Goal: Information Seeking & Learning: Learn about a topic

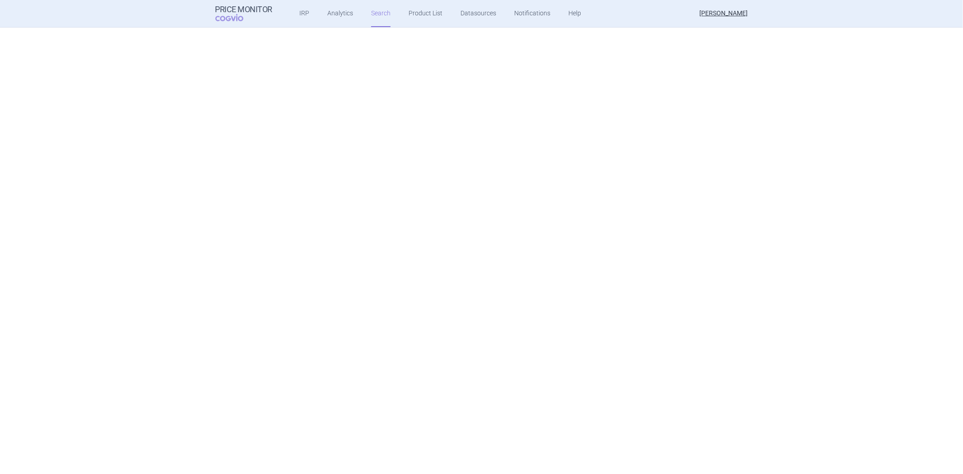
select select "atc"
select select "activeSubstance"
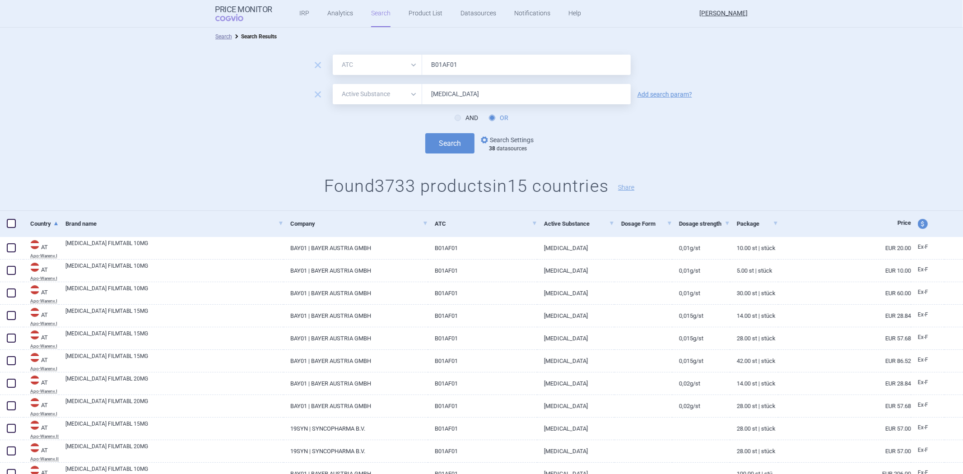
click at [486, 143] on link "options Search Settings" at bounding box center [506, 139] width 55 height 11
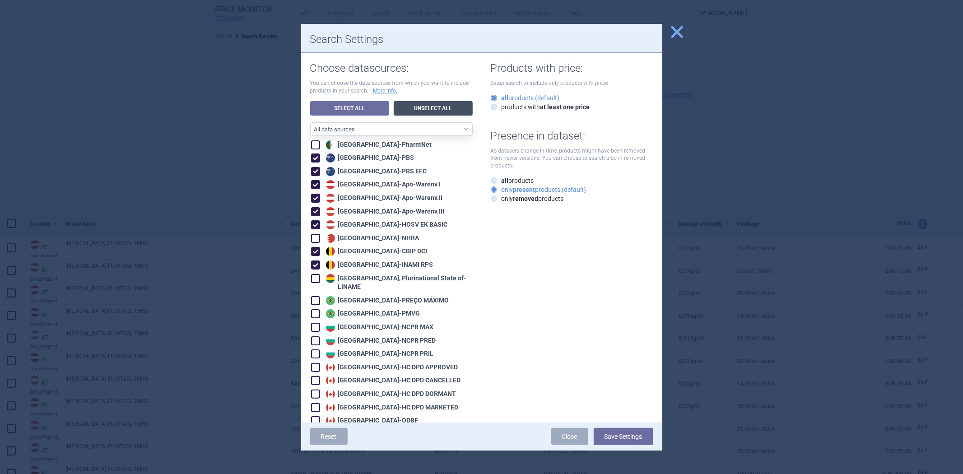
click at [422, 107] on link "Unselect All" at bounding box center [433, 108] width 79 height 14
checkbox input "false"
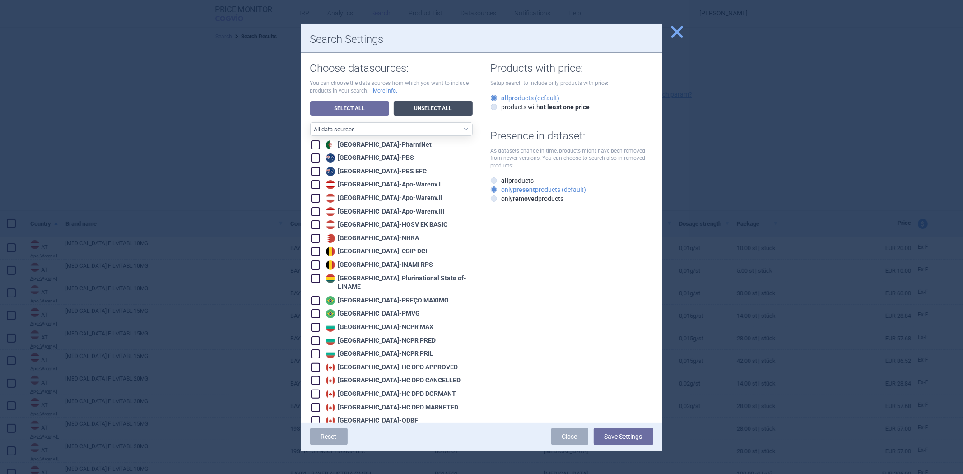
checkbox input "false"
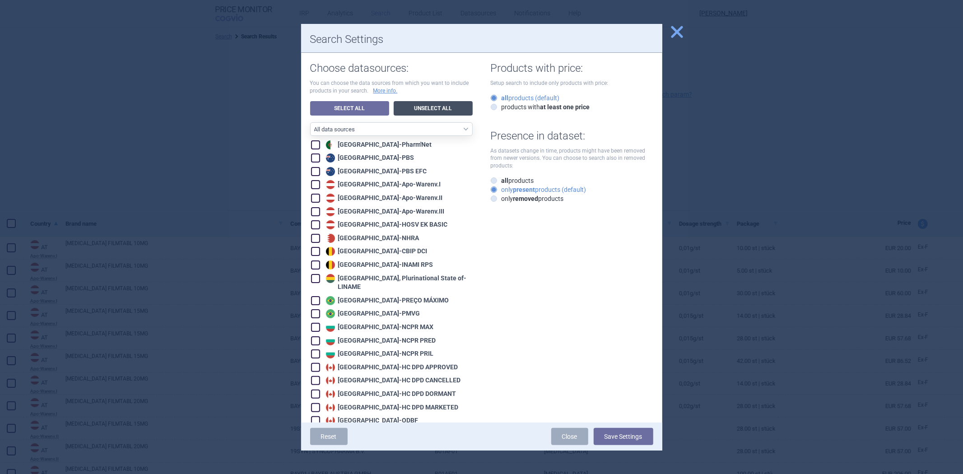
checkbox input "false"
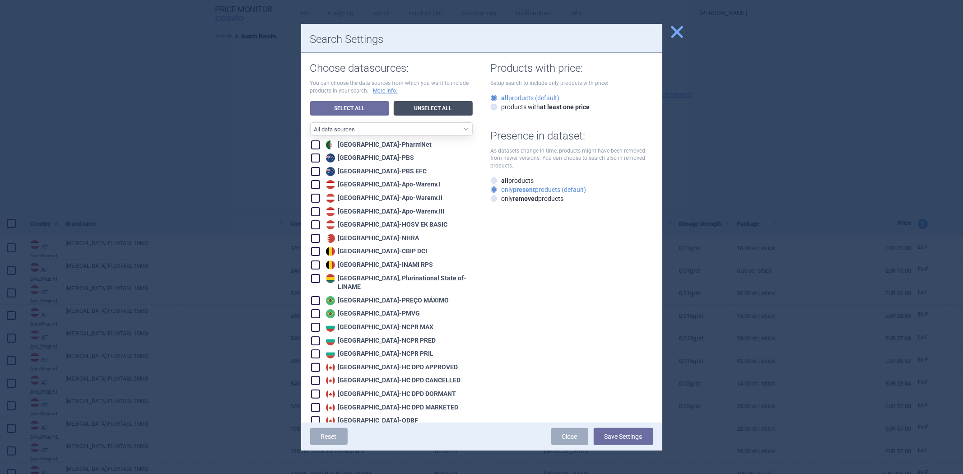
checkbox input "false"
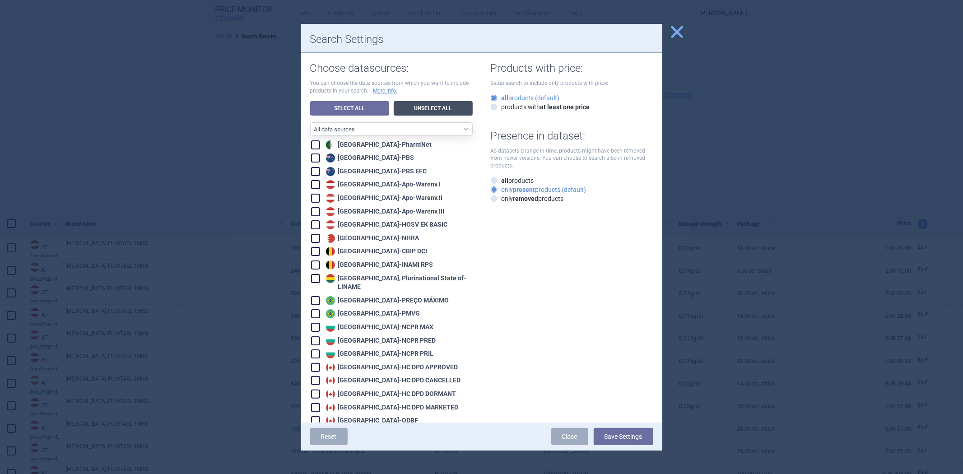
checkbox input "false"
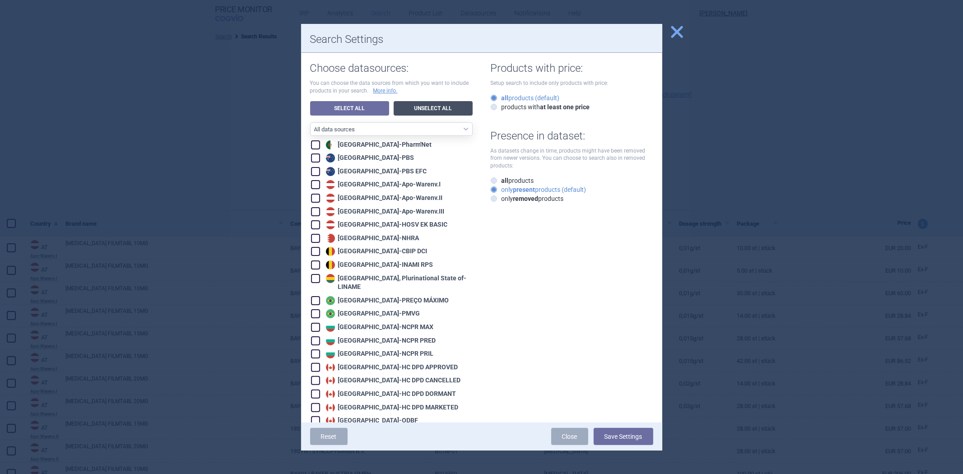
checkbox input "false"
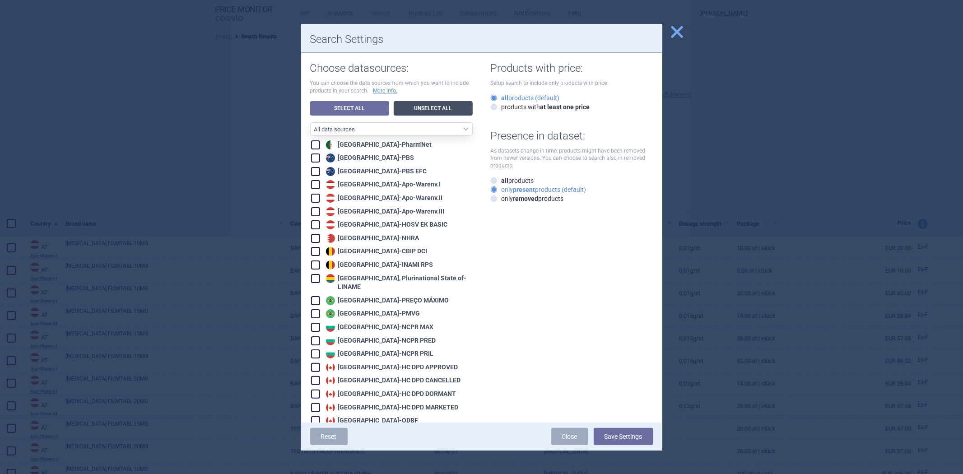
checkbox input "false"
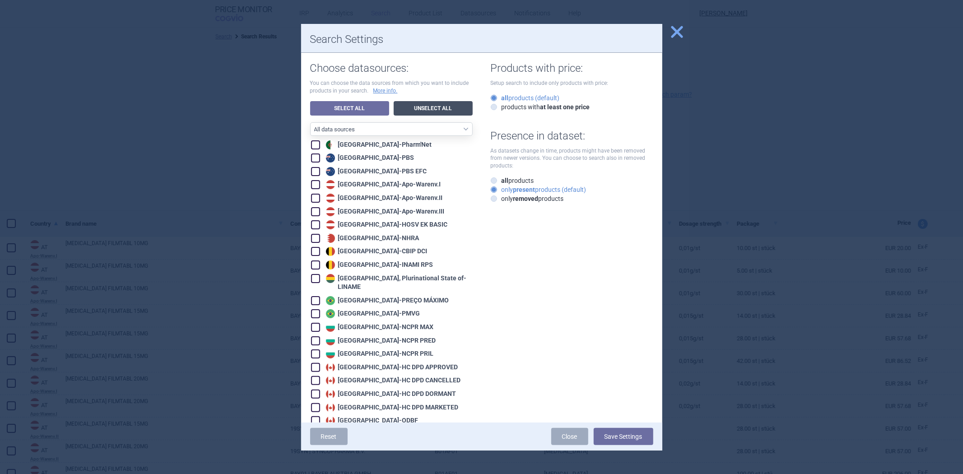
checkbox input "false"
click at [352, 186] on div "Austria - Apo-Warenv.I" at bounding box center [382, 184] width 117 height 9
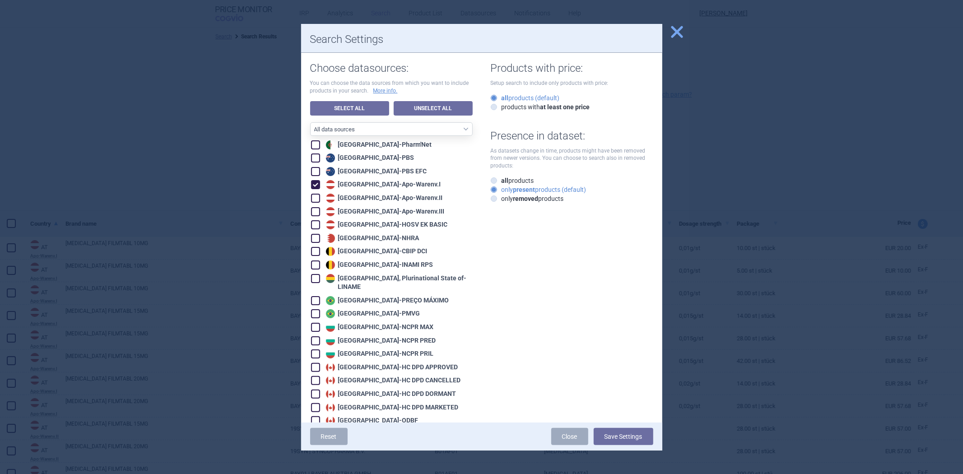
checkbox input "true"
click at [626, 435] on button "Save Settings" at bounding box center [623, 436] width 60 height 17
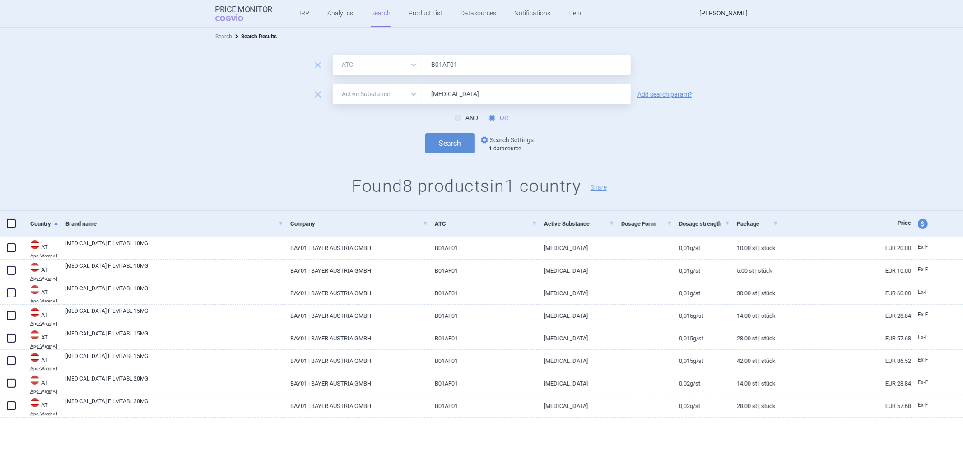
click at [493, 137] on link "options Search Settings" at bounding box center [506, 139] width 55 height 11
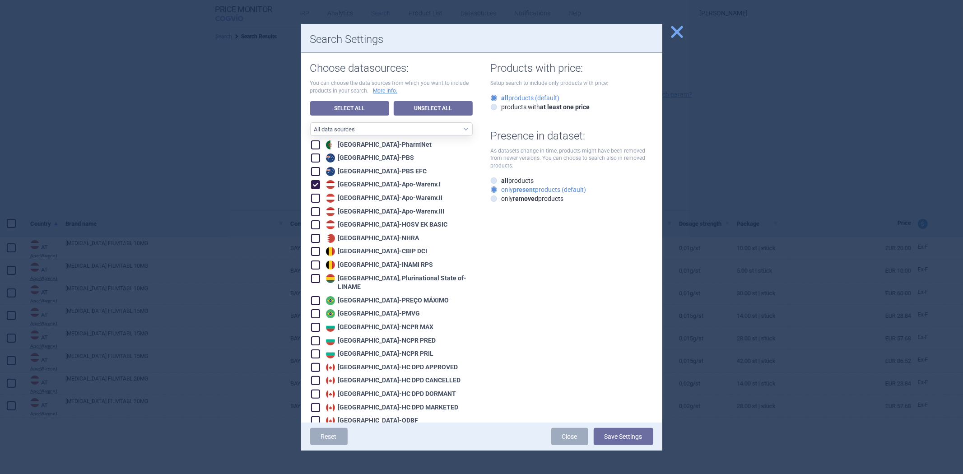
click at [371, 255] on div "Belgium - CBIP DCI" at bounding box center [376, 251] width 104 height 9
checkbox input "true"
click at [627, 432] on button "Save Settings" at bounding box center [623, 436] width 60 height 17
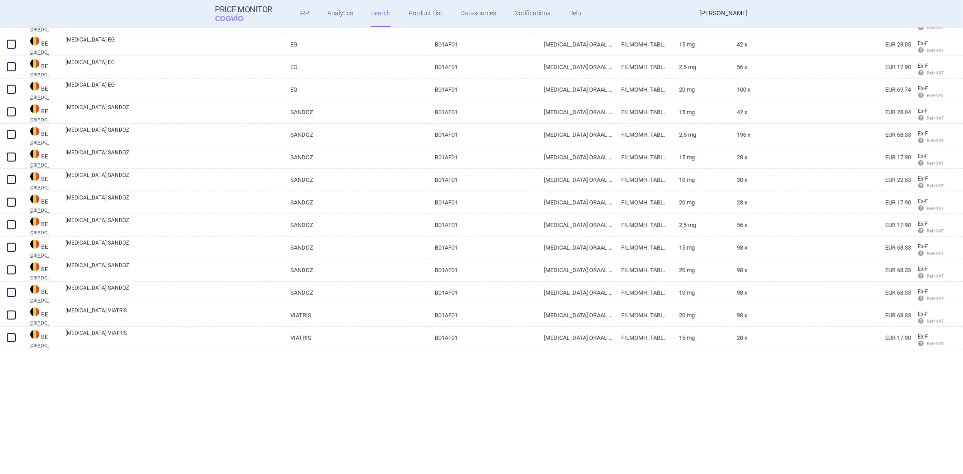
scroll to position [196, 0]
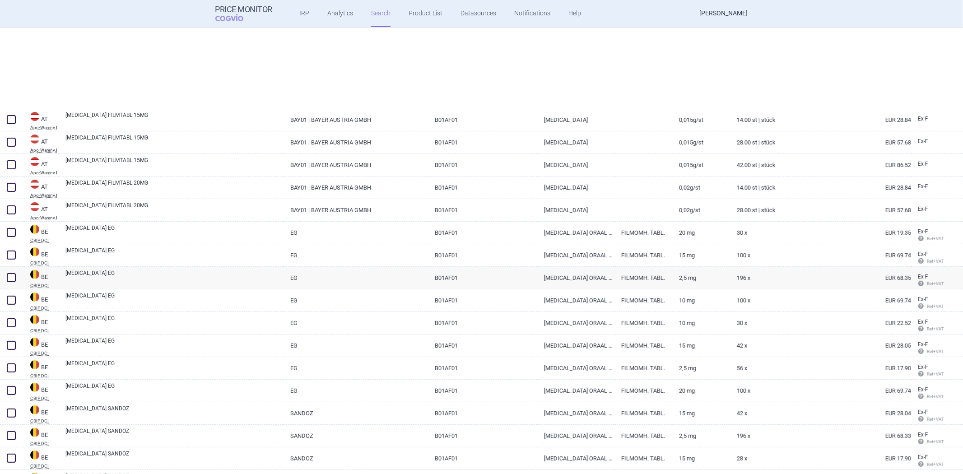
select select "atc"
select select "activeSubstance"
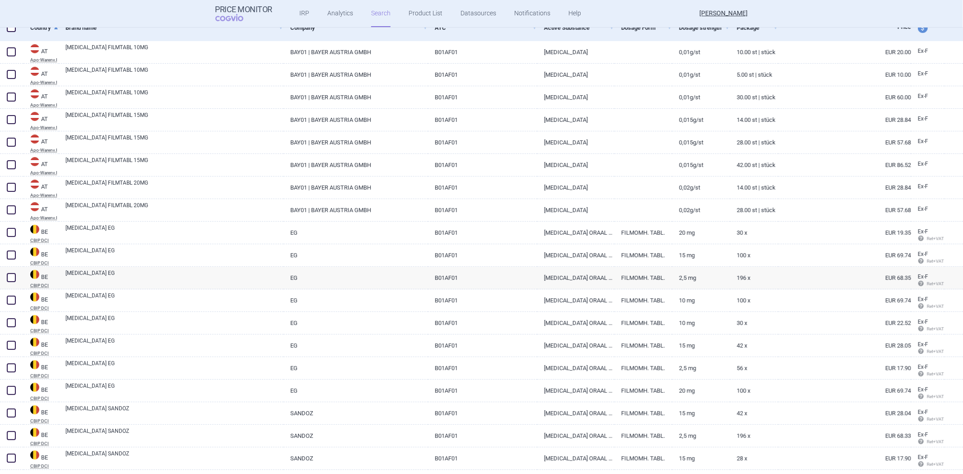
scroll to position [0, 0]
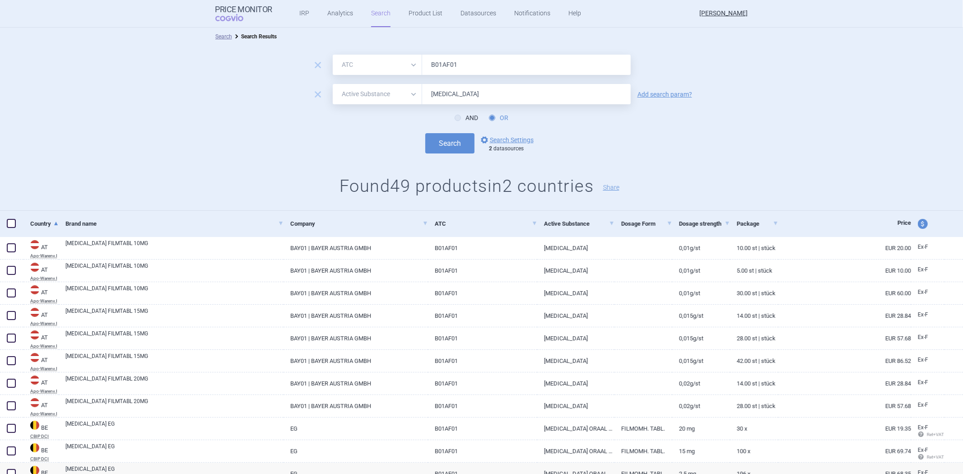
click at [508, 93] on input "[MEDICAL_DATA]" at bounding box center [526, 94] width 209 height 20
click at [317, 64] on span "remove" at bounding box center [317, 65] width 13 height 13
select select "activeSubstance"
type input "[MEDICAL_DATA]"
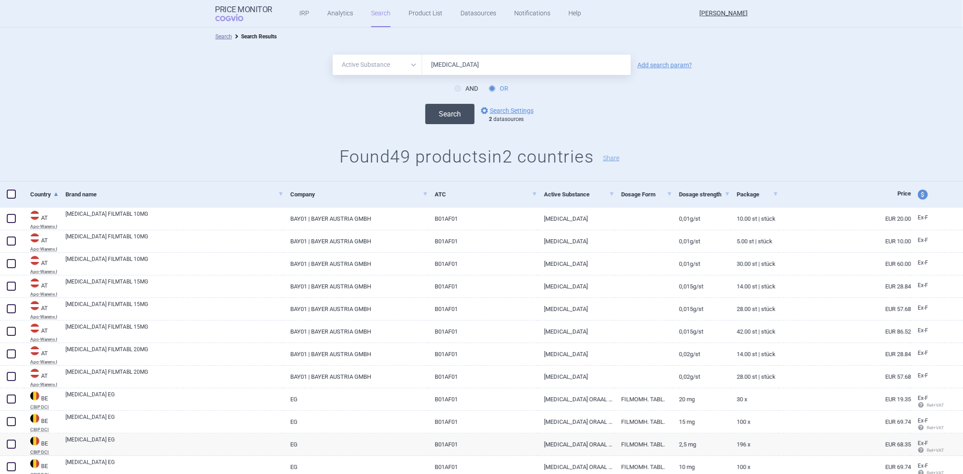
click at [428, 111] on button "Search" at bounding box center [449, 114] width 49 height 20
click at [491, 111] on link "options Search Settings" at bounding box center [506, 110] width 55 height 11
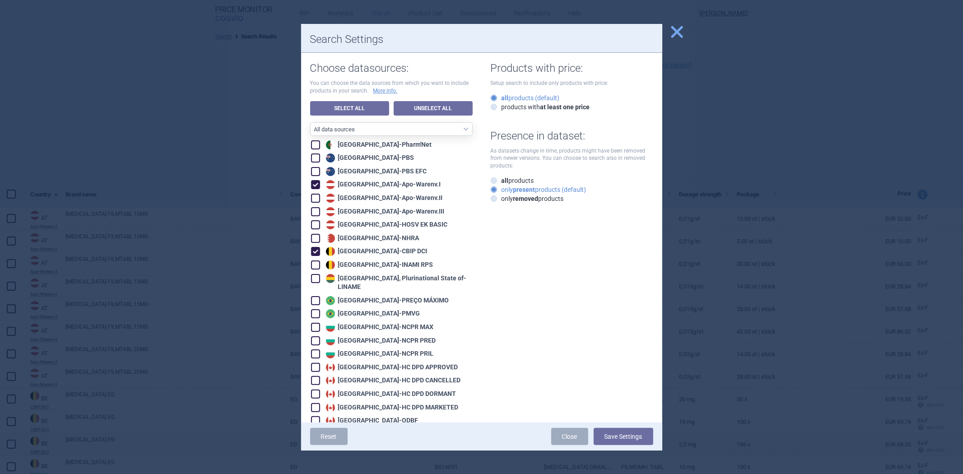
click at [353, 247] on div "Belgium - CBIP DCI" at bounding box center [376, 251] width 104 height 9
checkbox input "false"
click at [376, 349] on div "[GEOGRAPHIC_DATA] - [GEOGRAPHIC_DATA] PRIL" at bounding box center [379, 353] width 110 height 9
checkbox input "true"
click at [620, 438] on button "Save Settings" at bounding box center [623, 436] width 60 height 17
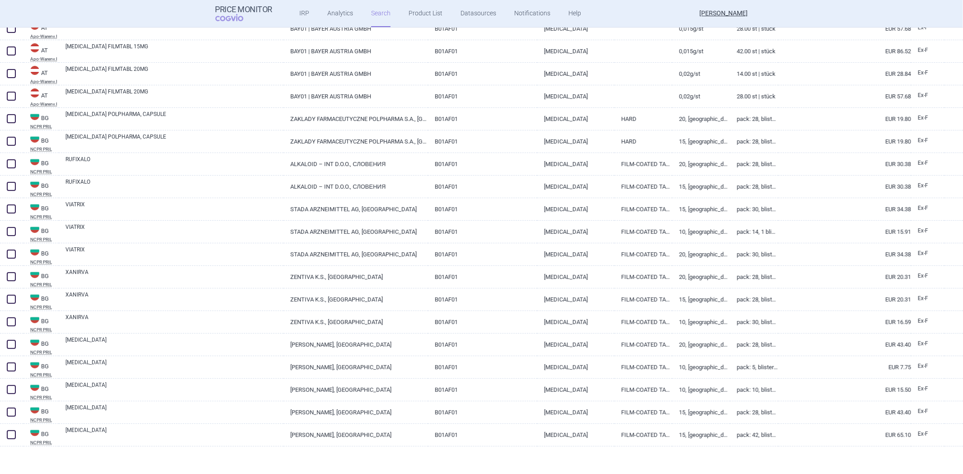
scroll to position [282, 0]
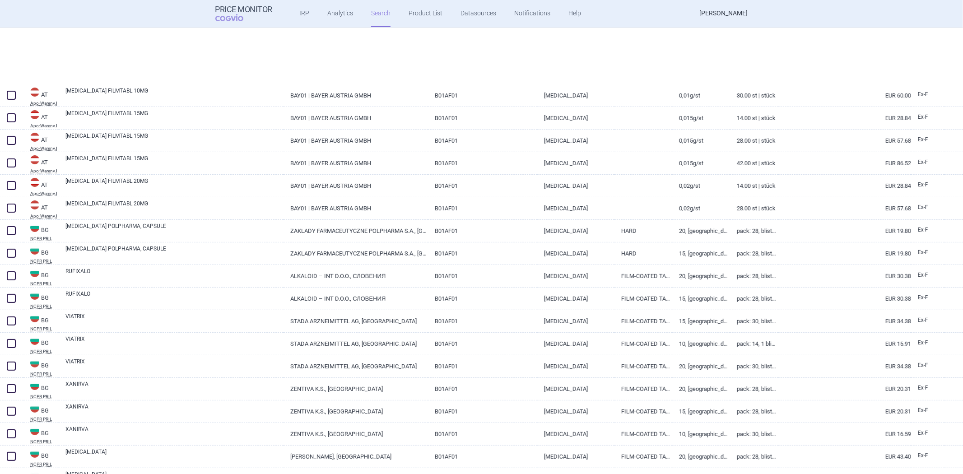
select select "activeSubstance"
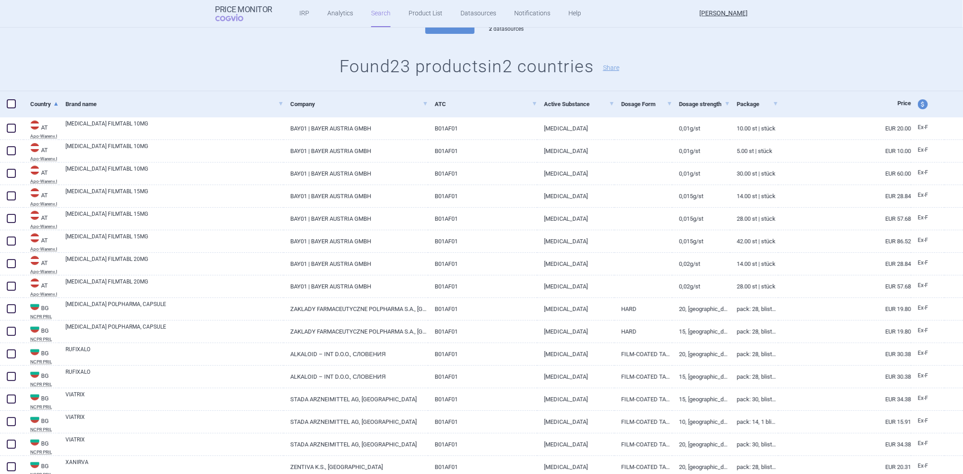
scroll to position [100, 0]
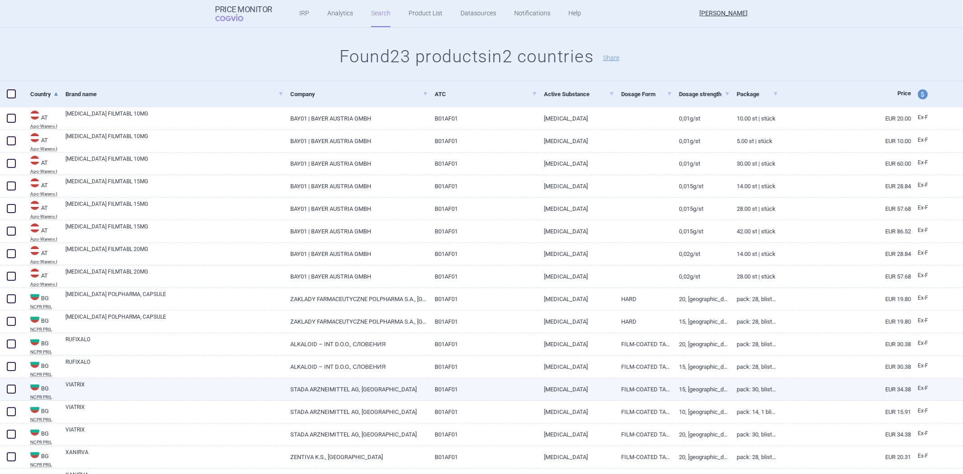
click at [289, 393] on link "STADA ARZNEIMITTEL AG, [GEOGRAPHIC_DATA]" at bounding box center [355, 389] width 144 height 22
select select "EUR"
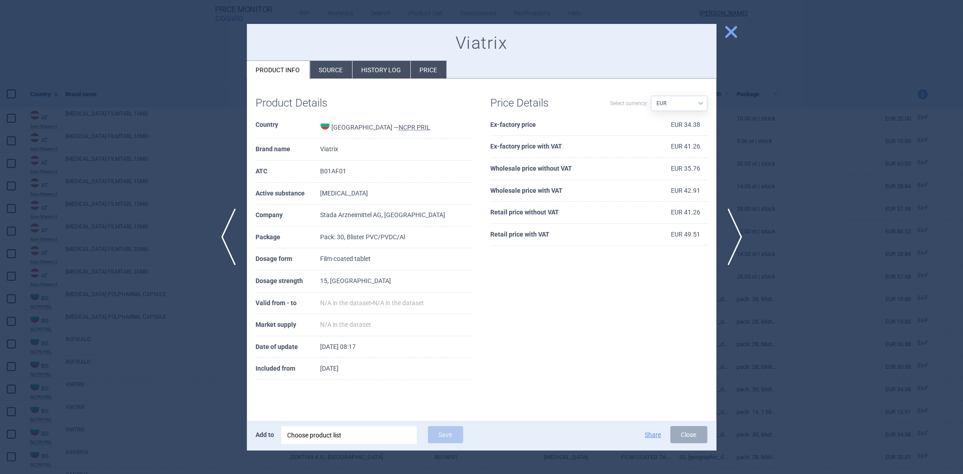
click at [329, 215] on td "Stada Arzneimittel AG, [GEOGRAPHIC_DATA]" at bounding box center [396, 215] width 152 height 22
copy td "Stada Arzneimittel AG, [GEOGRAPHIC_DATA]"
click at [740, 33] on div at bounding box center [481, 237] width 963 height 474
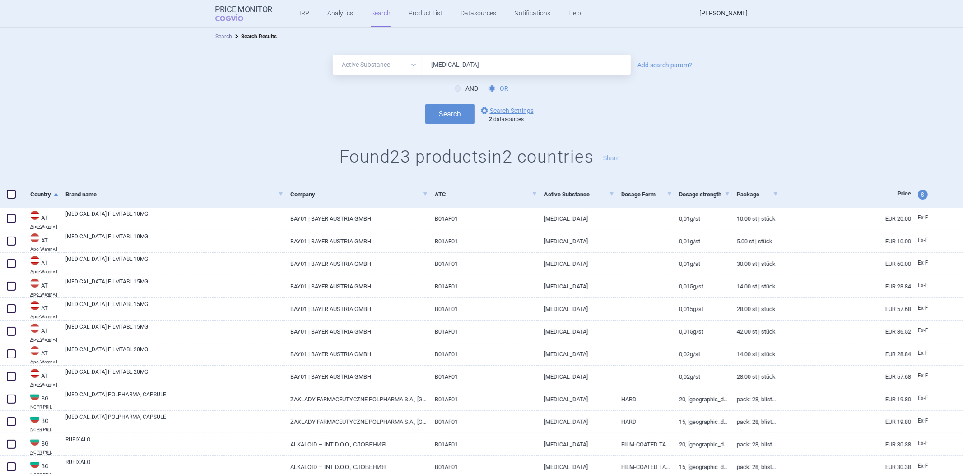
click at [644, 71] on div "All Brand Name ATC Company Active Substance Country Newer than [MEDICAL_DATA] A…" at bounding box center [481, 65] width 963 height 20
click at [650, 65] on link "Add search param?" at bounding box center [664, 65] width 55 height 6
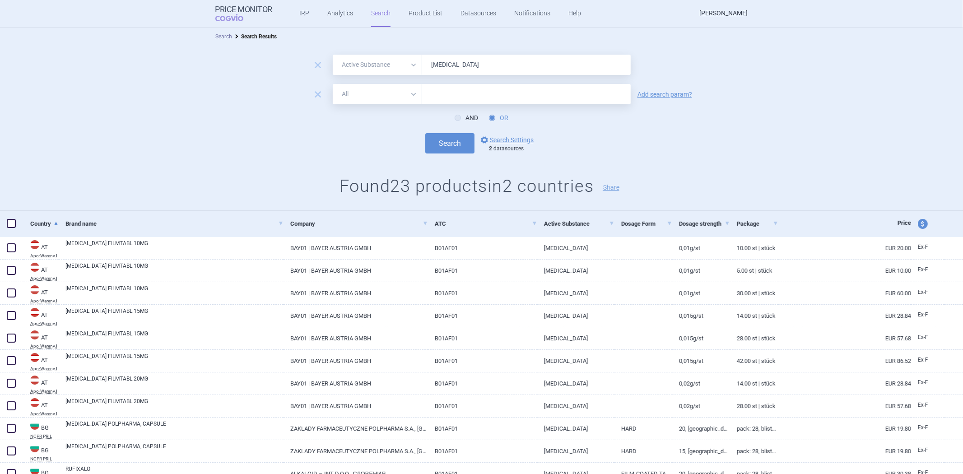
click at [377, 96] on select "All Brand Name ATC Company Active Substance Country Newer than" at bounding box center [377, 94] width 89 height 20
select select "mah"
click at [333, 84] on select "All Brand Name ATC Company Active Substance Country Newer than" at bounding box center [377, 94] width 89 height 20
click at [439, 101] on input "text" at bounding box center [526, 94] width 209 height 20
paste input "Stada Arzneimittel AG, [GEOGRAPHIC_DATA]"
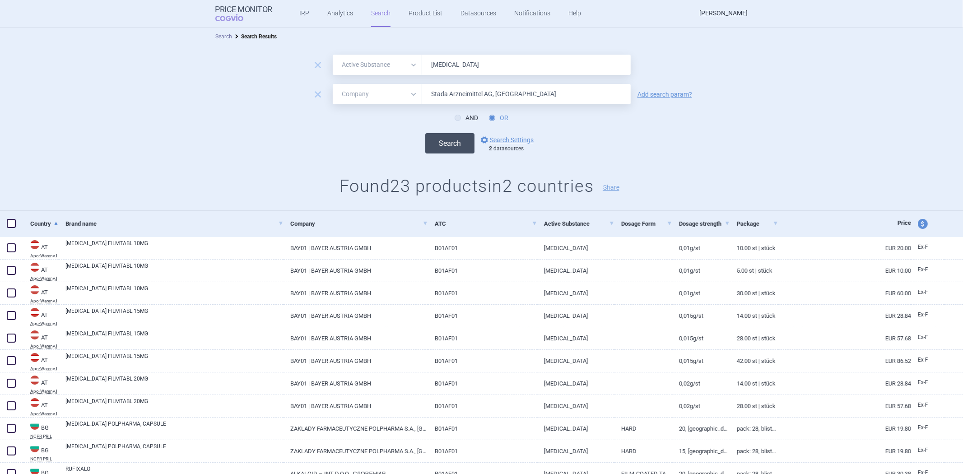
type input "Stada Arzneimittel AG, [GEOGRAPHIC_DATA]"
click at [438, 144] on button "Search" at bounding box center [449, 143] width 49 height 20
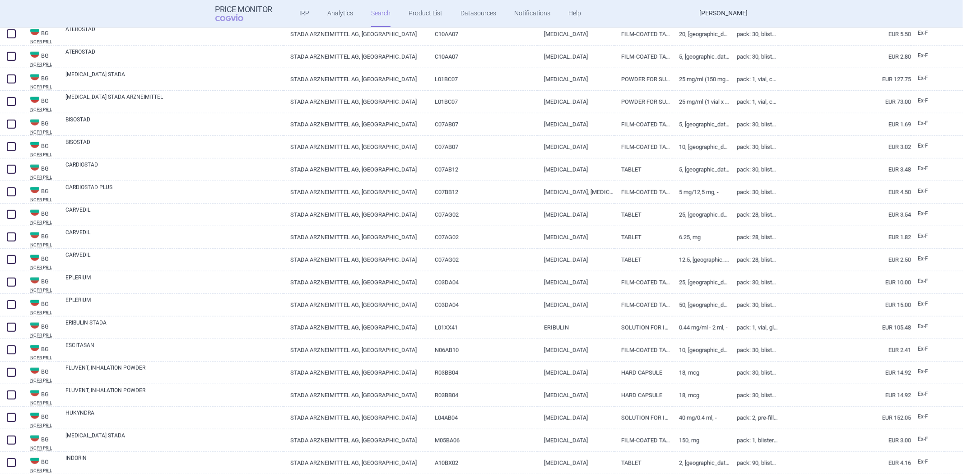
scroll to position [552, 0]
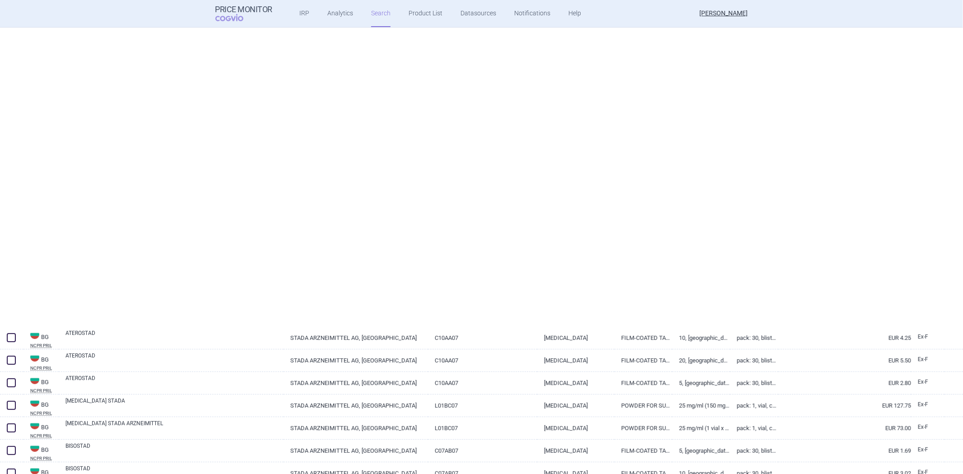
select select "activeSubstance"
select select "mah"
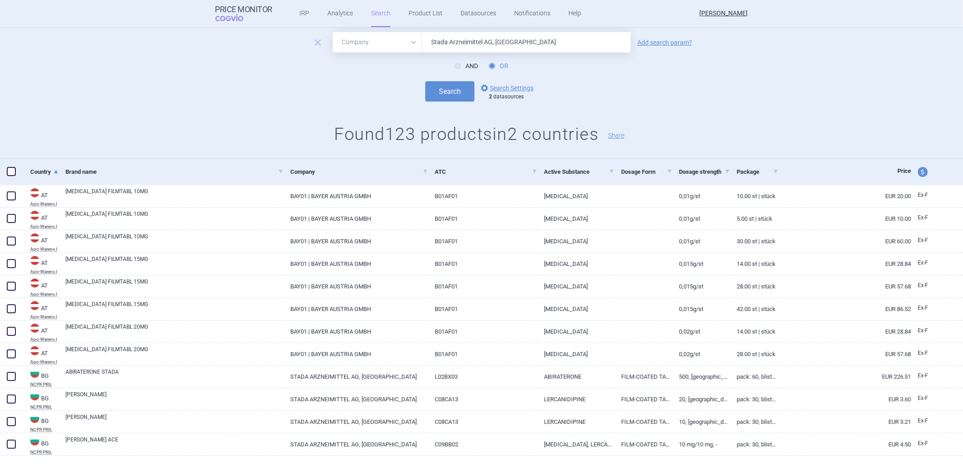
scroll to position [0, 0]
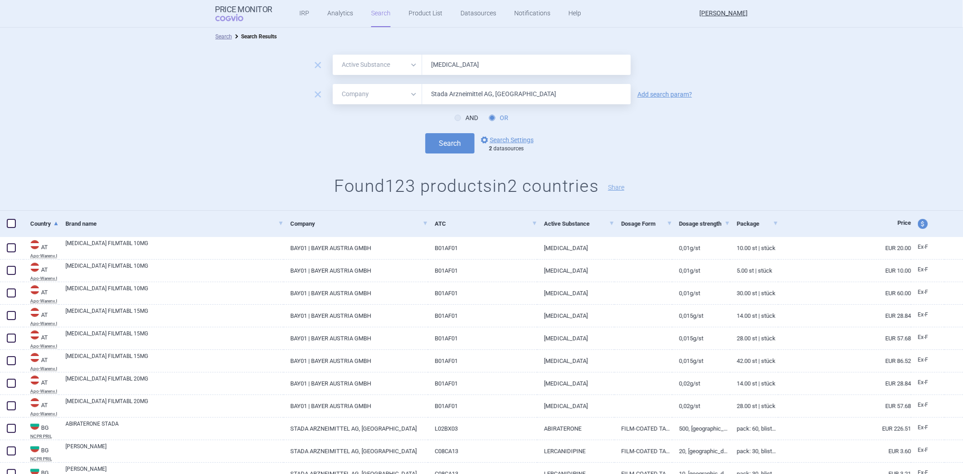
click at [465, 109] on form "remove All Brand Name ATC Company Active Substance Country Newer than [MEDICAL_…" at bounding box center [481, 104] width 963 height 99
click at [459, 118] on label "AND" at bounding box center [465, 117] width 23 height 9
click at [459, 118] on input "AND" at bounding box center [459, 118] width 9 height 9
radio input "true"
click at [450, 143] on button "Search" at bounding box center [449, 143] width 49 height 20
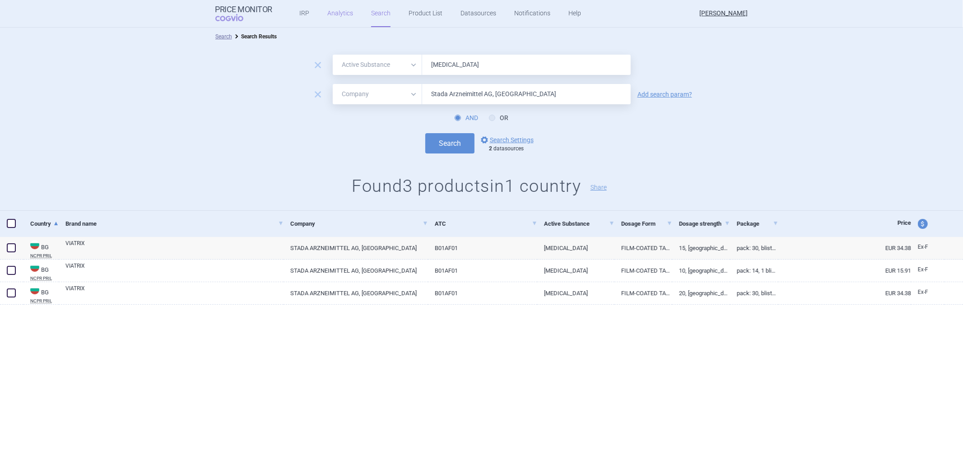
click at [338, 12] on link "Analytics" at bounding box center [340, 13] width 26 height 27
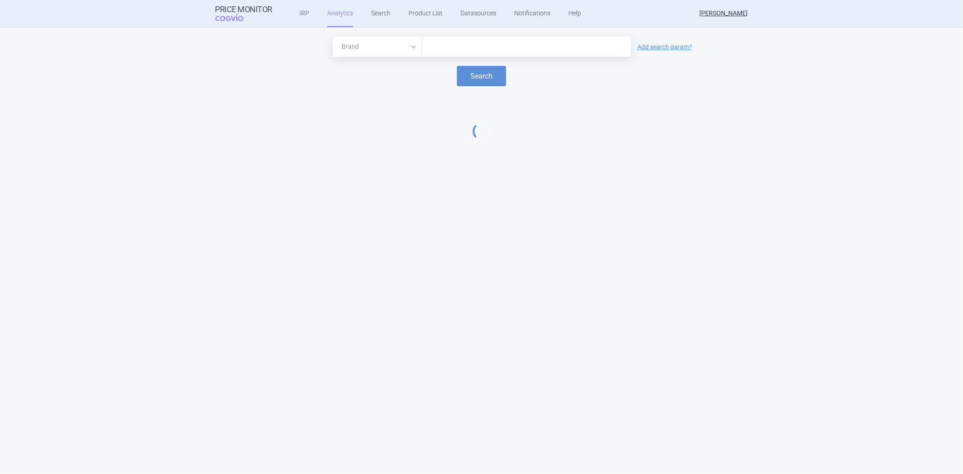
click at [365, 43] on select "Brand ATC/Active substance Therapeutic area" at bounding box center [377, 47] width 89 height 20
click at [685, 49] on link "Add search param?" at bounding box center [664, 47] width 55 height 6
select select "atc"
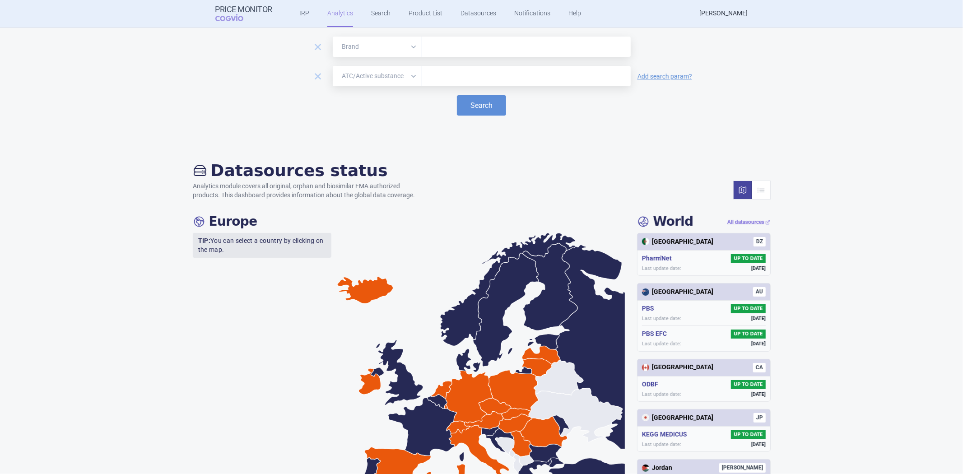
click at [566, 95] on form "remove Brand ATC/Active substance Therapeutic area remove Brand ATC/Active subs…" at bounding box center [481, 76] width 945 height 79
click at [484, 74] on input "text" at bounding box center [526, 76] width 199 height 12
click at [372, 14] on link "Search" at bounding box center [380, 13] width 19 height 27
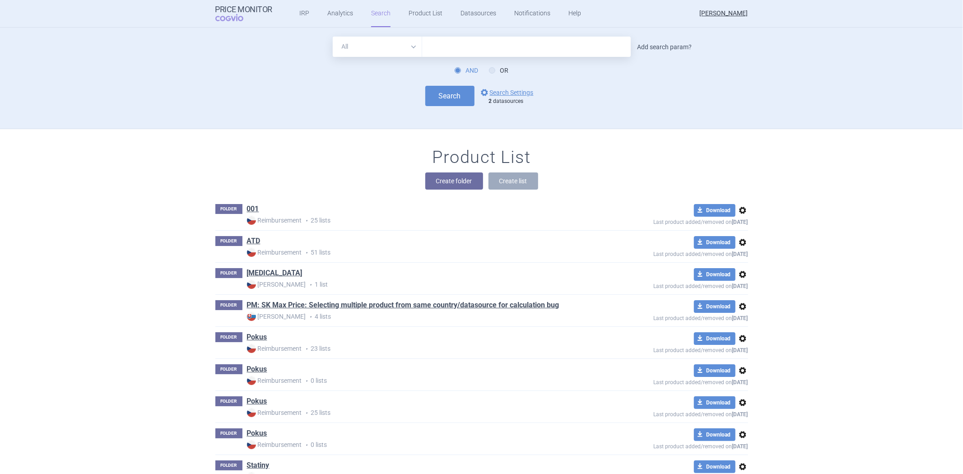
click at [639, 44] on link "Add search param?" at bounding box center [664, 47] width 55 height 6
select select "brandName"
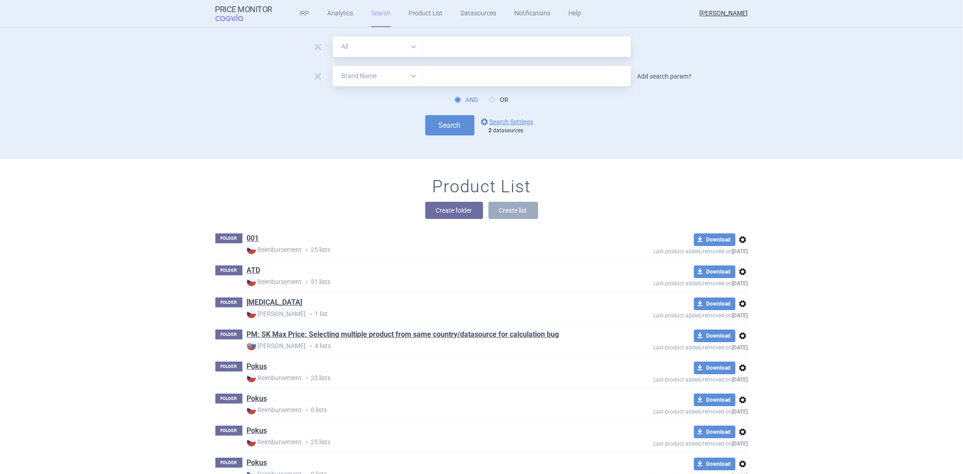
click at [637, 77] on link "Add search param?" at bounding box center [664, 76] width 55 height 6
select select "atc"
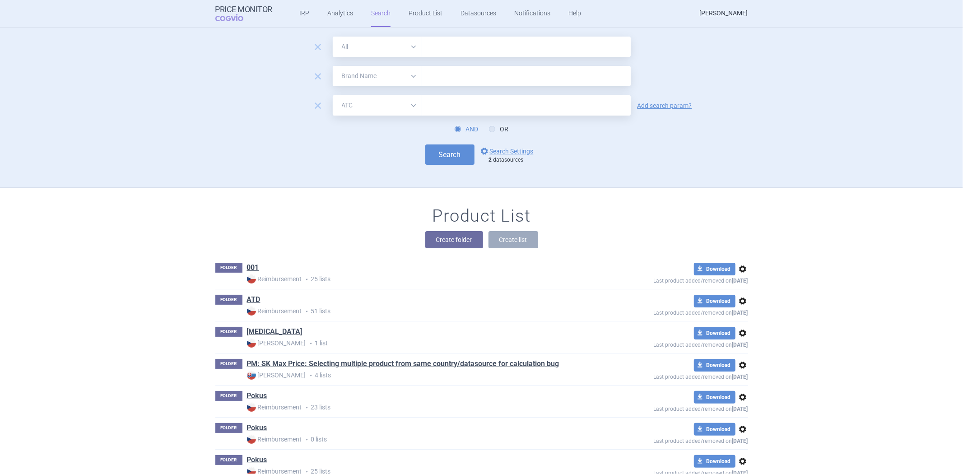
click at [472, 43] on input "text" at bounding box center [526, 47] width 209 height 20
type input "[MEDICAL_DATA]"
click at [398, 48] on select "All Brand Name ATC Company Active Substance Country Newer than" at bounding box center [377, 47] width 89 height 20
click at [441, 59] on form "remove All Brand Name ATC Company Active Substance Country Newer than [MEDICAL_…" at bounding box center [481, 101] width 533 height 128
click at [306, 48] on div "remove" at bounding box center [318, 48] width 25 height 14
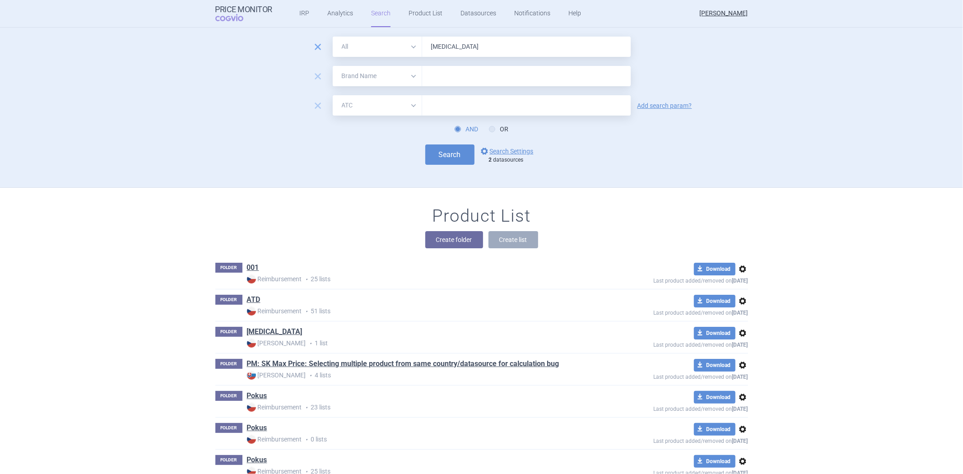
click at [313, 45] on span "remove" at bounding box center [317, 47] width 13 height 13
select select "brandName"
select select "atc"
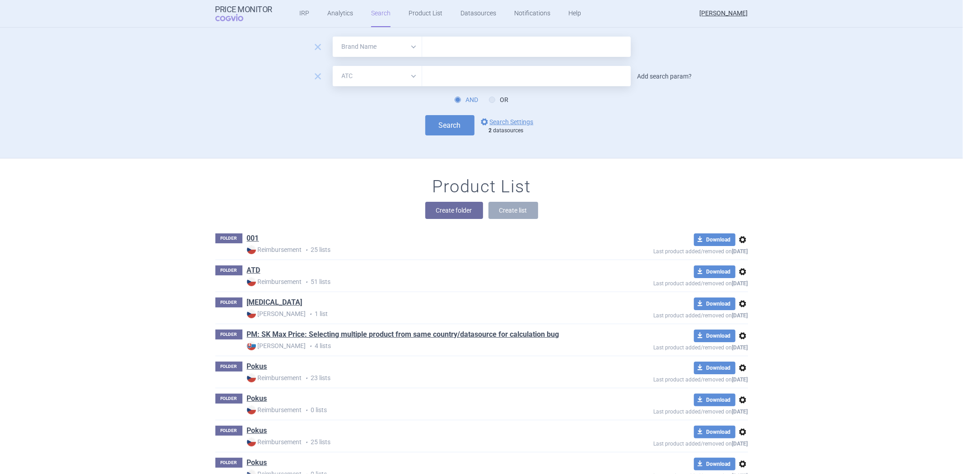
click at [644, 78] on link "Add search param?" at bounding box center [664, 76] width 55 height 6
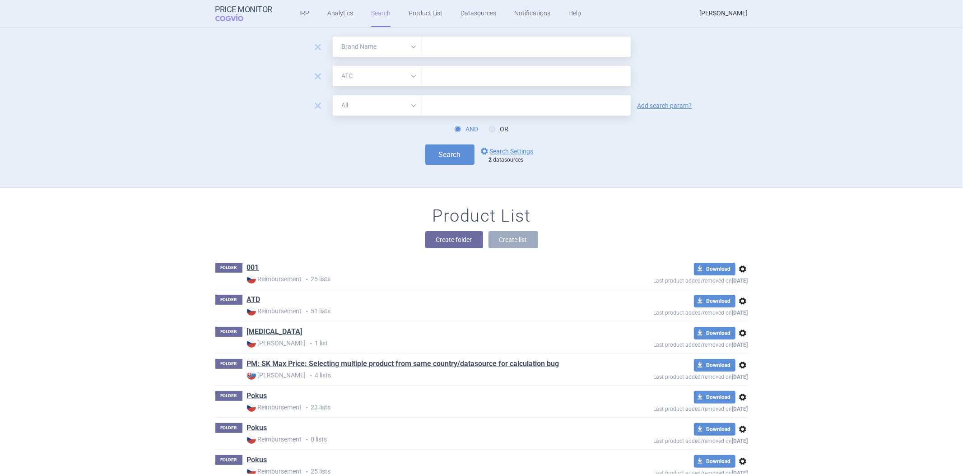
click at [352, 105] on select "All Brand Name ATC Company Active Substance Country Newer than" at bounding box center [377, 105] width 89 height 20
select select "mah"
click at [333, 95] on select "All Brand Name ATC Company Active Substance Country Newer than" at bounding box center [377, 105] width 89 height 20
click at [433, 101] on input "text" at bounding box center [526, 105] width 209 height 20
type input "abbvie"
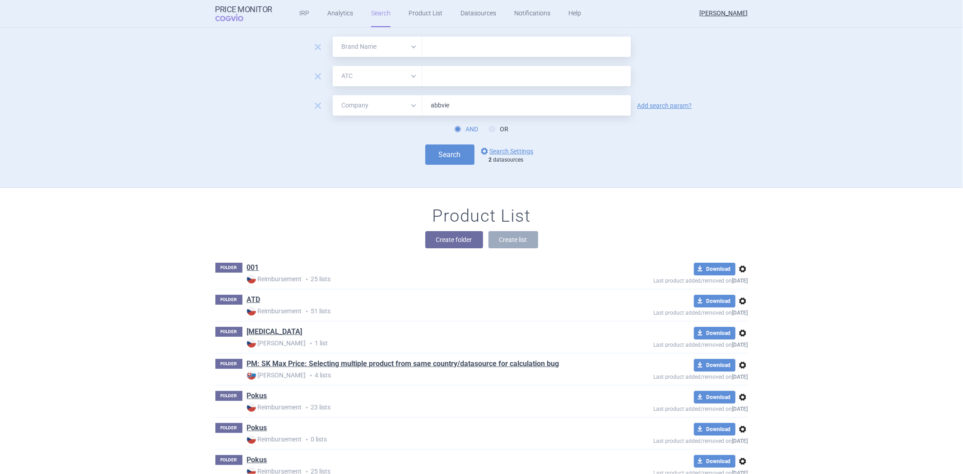
click at [447, 57] on form "remove All Brand Name ATC Company Active Substance Country Newer than remove Al…" at bounding box center [481, 101] width 533 height 128
click at [450, 42] on input "text" at bounding box center [526, 47] width 209 height 20
type input "[MEDICAL_DATA]"
click at [445, 74] on input "text" at bounding box center [526, 76] width 209 height 20
type input "B01AF01"
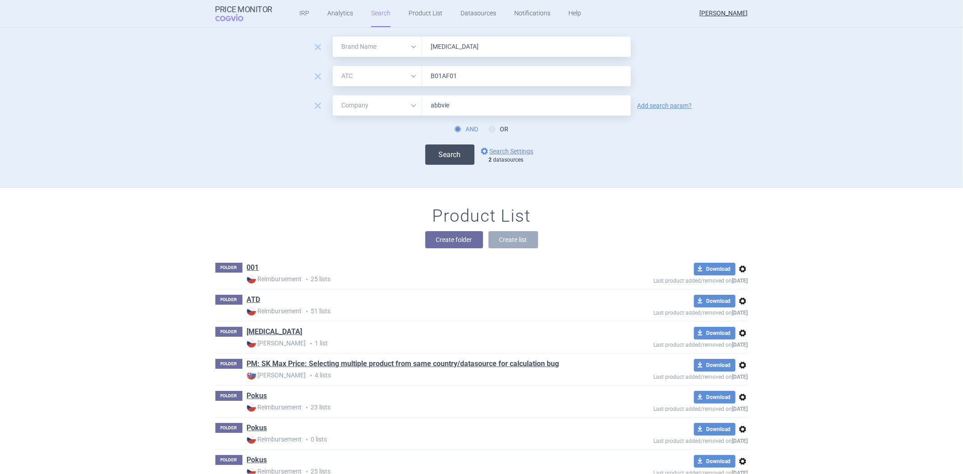
click at [445, 154] on button "Search" at bounding box center [449, 154] width 49 height 20
select select "brandName"
select select "atc"
select select "mah"
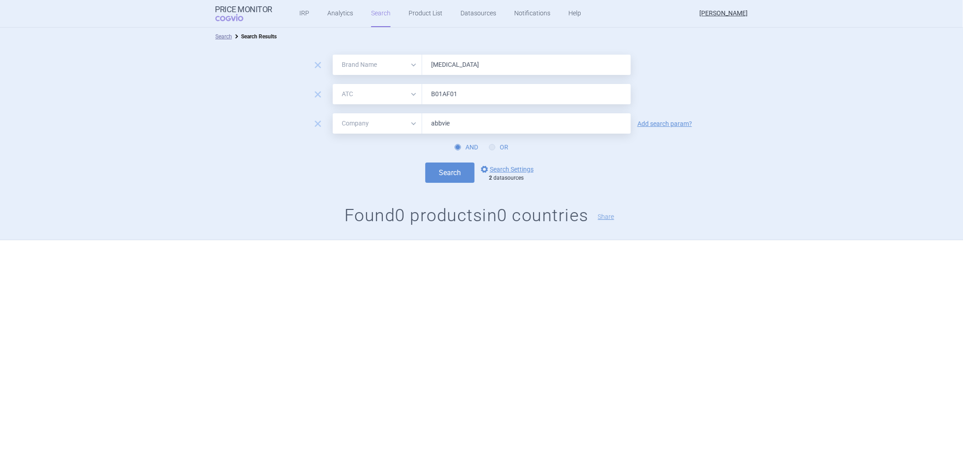
click at [491, 146] on icon at bounding box center [492, 147] width 6 height 6
click at [491, 146] on input "OR" at bounding box center [493, 147] width 9 height 9
radio input "true"
click at [450, 170] on button "Search" at bounding box center [449, 172] width 49 height 20
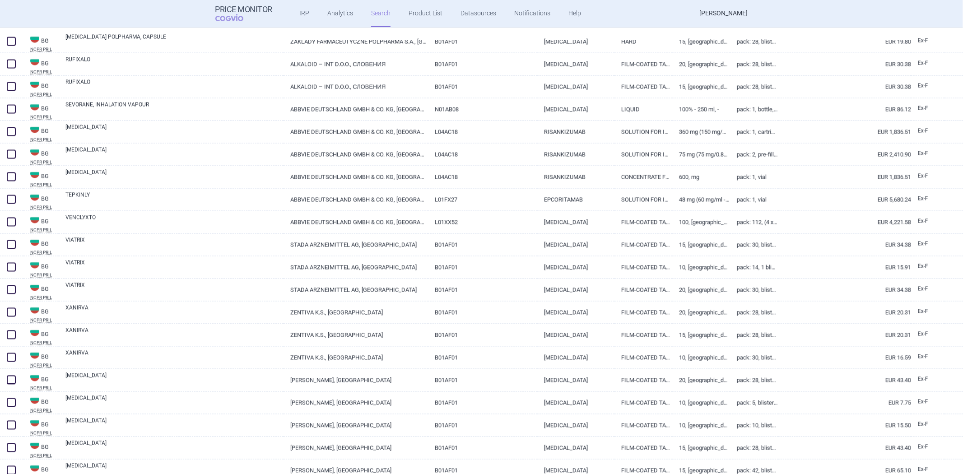
scroll to position [1401, 0]
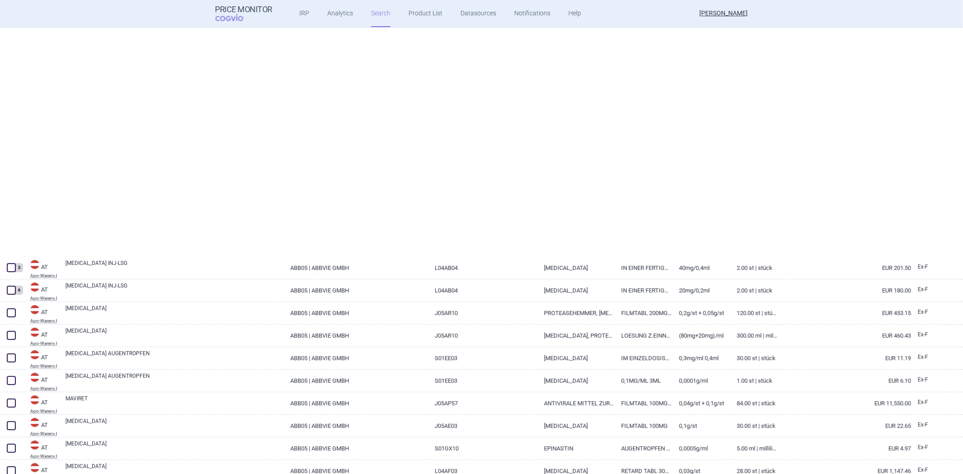
select select "brandName"
select select "atc"
select select "mah"
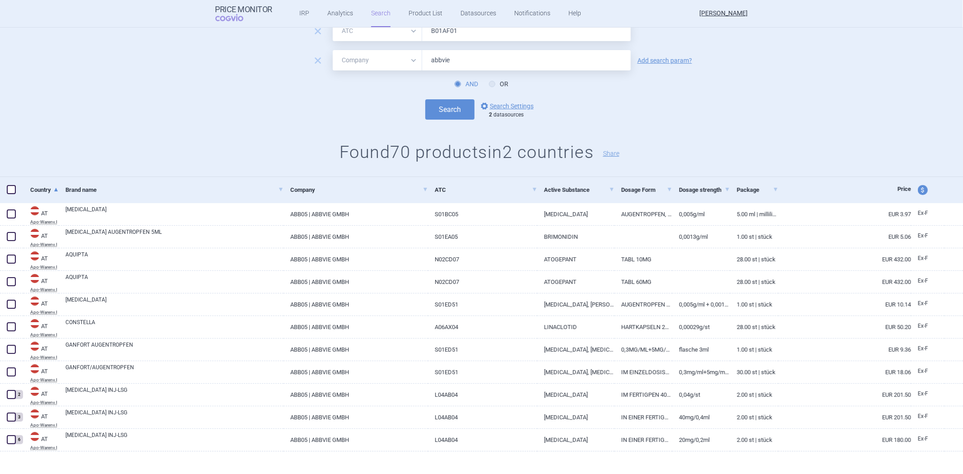
scroll to position [0, 0]
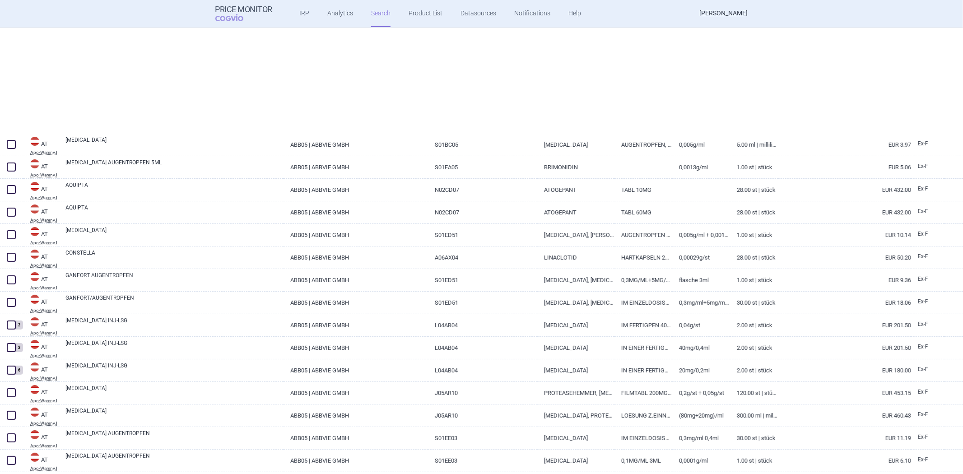
select select "brandName"
select select "atc"
select select "mah"
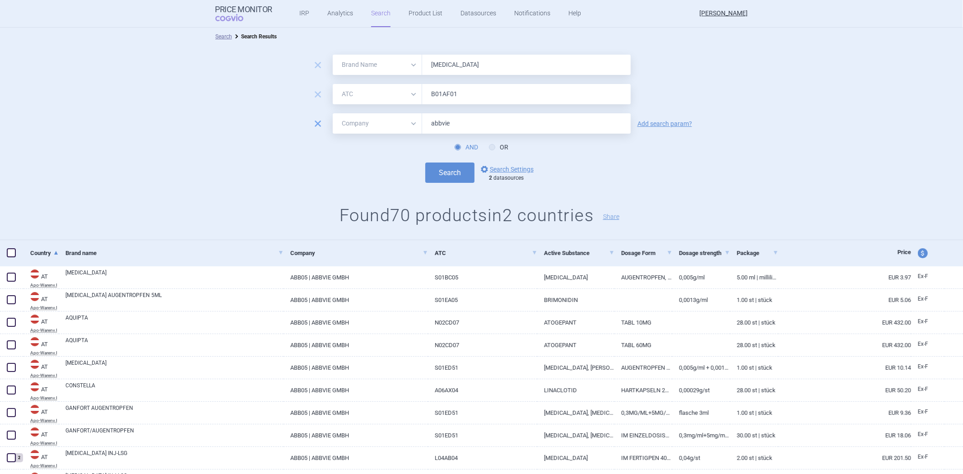
click at [316, 122] on span "remove" at bounding box center [317, 123] width 13 height 13
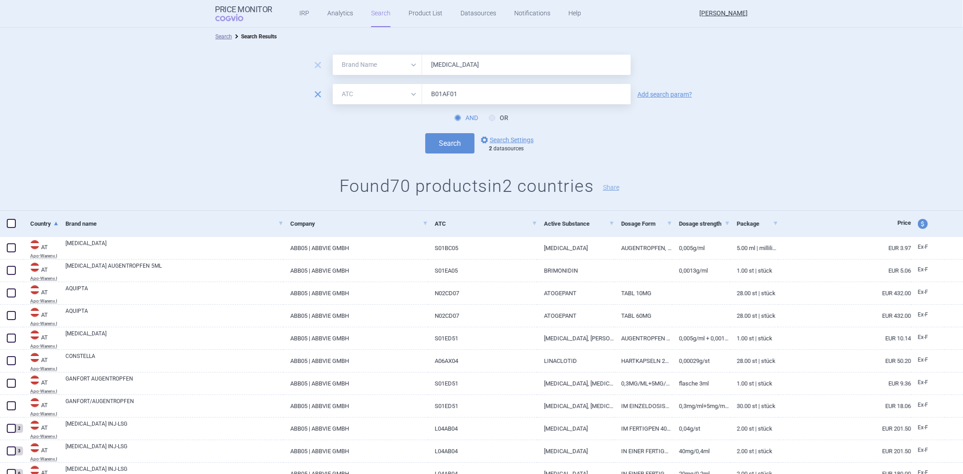
click at [318, 92] on span "remove" at bounding box center [317, 94] width 13 height 13
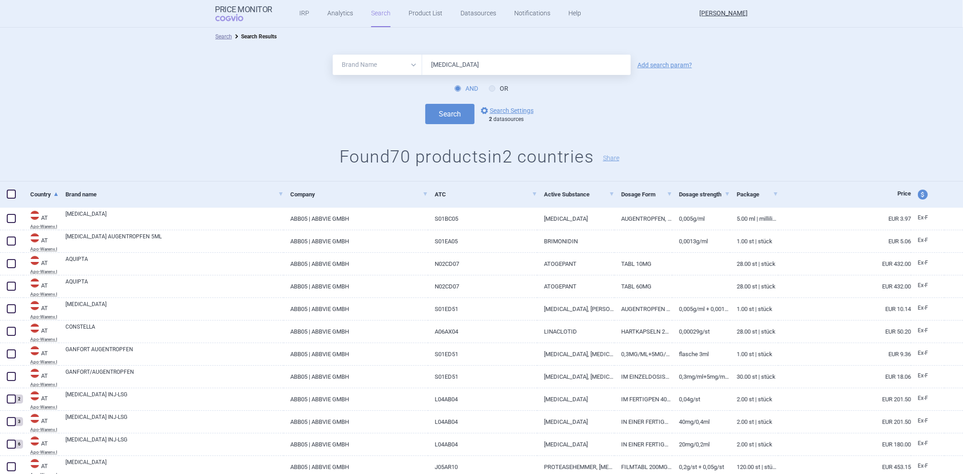
click at [346, 93] on div "AND OR" at bounding box center [481, 88] width 963 height 9
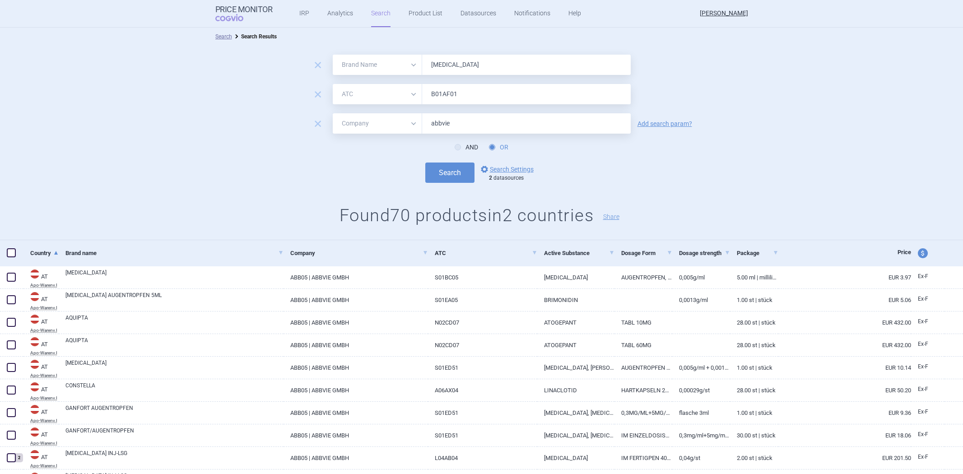
select select "brandName"
select select "atc"
select select "mah"
click at [320, 91] on span "remove" at bounding box center [317, 94] width 13 height 13
select select "mah"
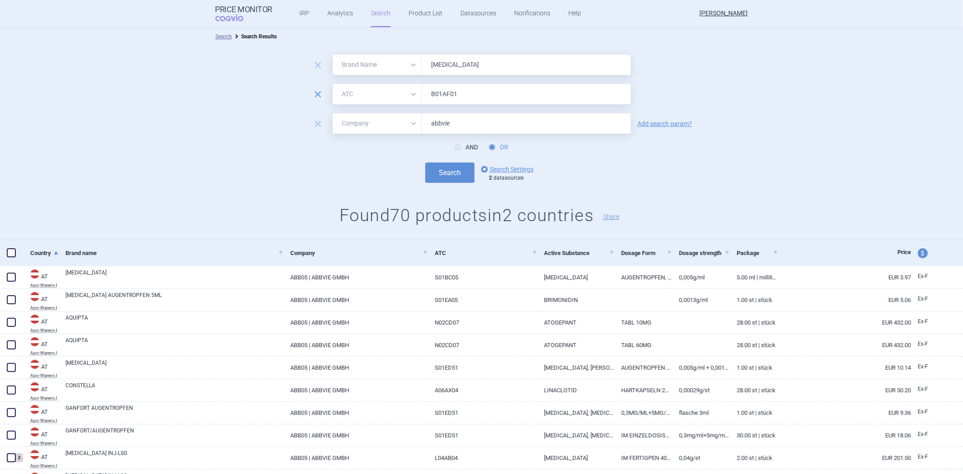
type input "abbvie"
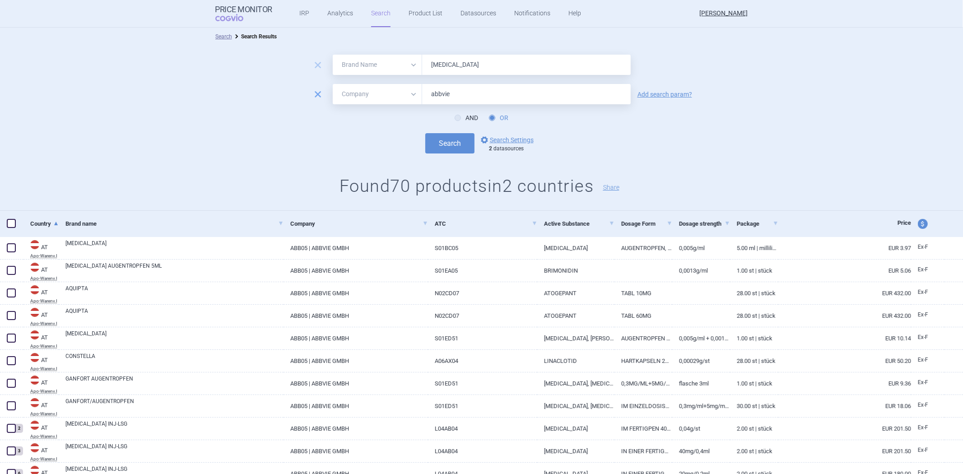
click at [317, 93] on span "remove" at bounding box center [317, 94] width 13 height 13
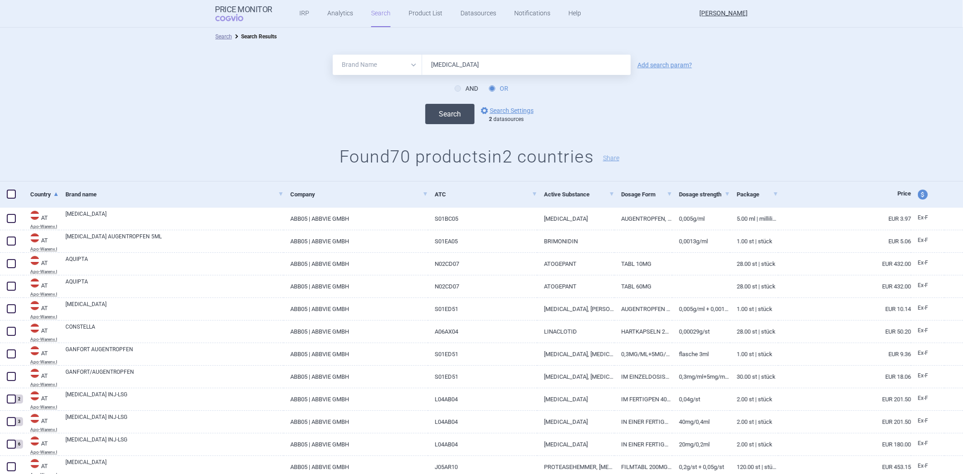
click at [453, 117] on button "Search" at bounding box center [449, 114] width 49 height 20
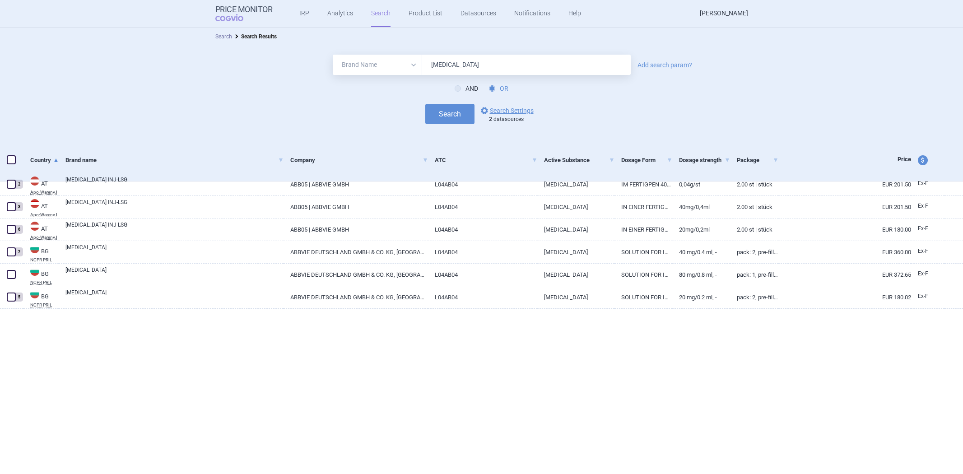
select select "brandName"
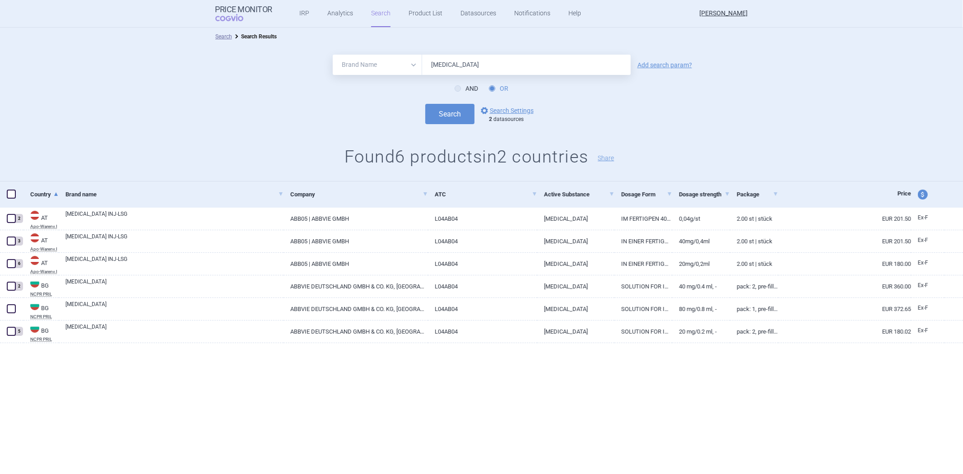
click at [376, 14] on link "Search" at bounding box center [380, 13] width 19 height 27
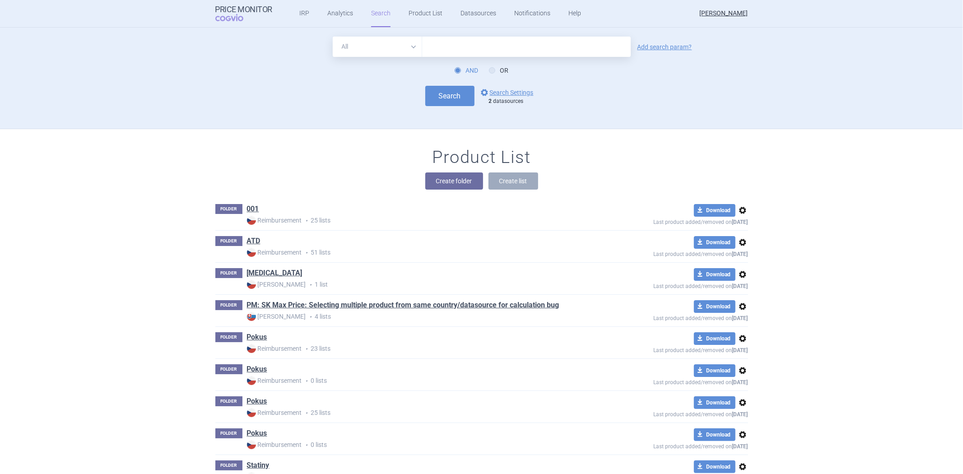
click at [468, 51] on input "text" at bounding box center [526, 47] width 209 height 20
click at [357, 105] on div "Search options Search Settings 2 datasources" at bounding box center [481, 96] width 533 height 20
click at [478, 47] on input "text" at bounding box center [526, 47] width 209 height 20
type input "humira, humalog"
click at [448, 100] on button "Search" at bounding box center [449, 96] width 49 height 20
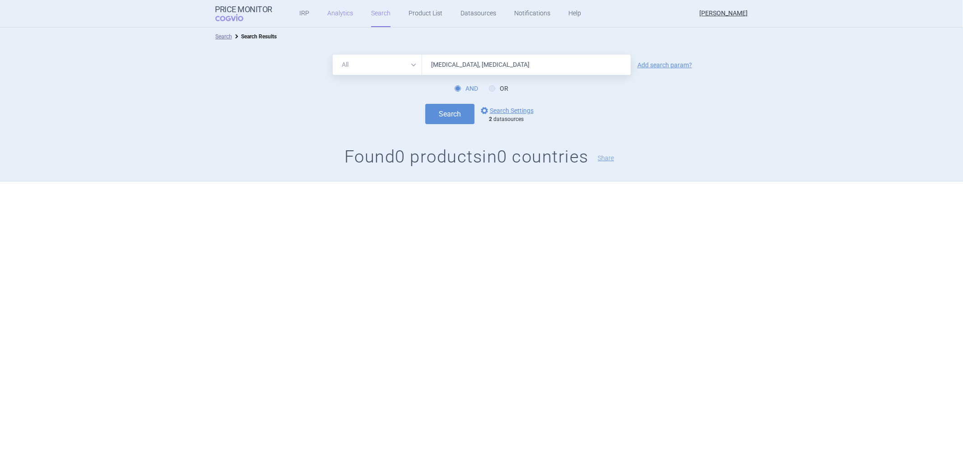
click at [330, 18] on link "Analytics" at bounding box center [340, 13] width 26 height 27
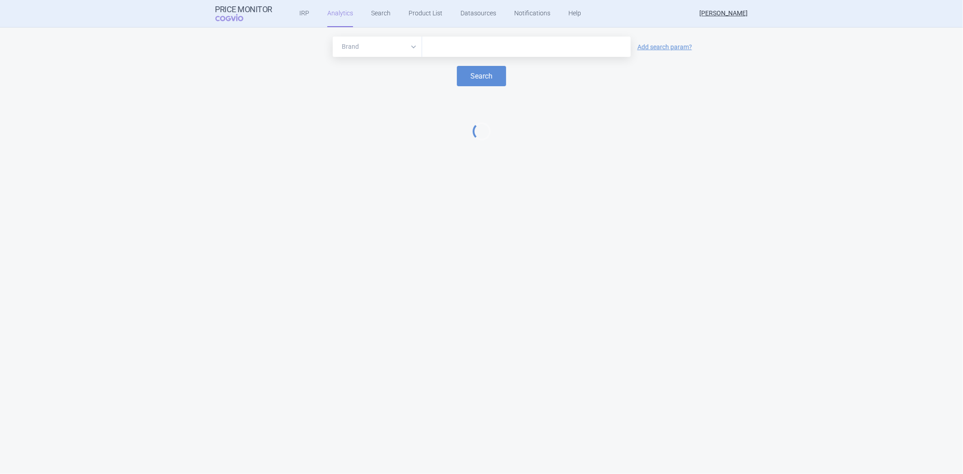
click at [365, 50] on select "Brand ATC/Active substance Therapeutic area" at bounding box center [377, 47] width 89 height 20
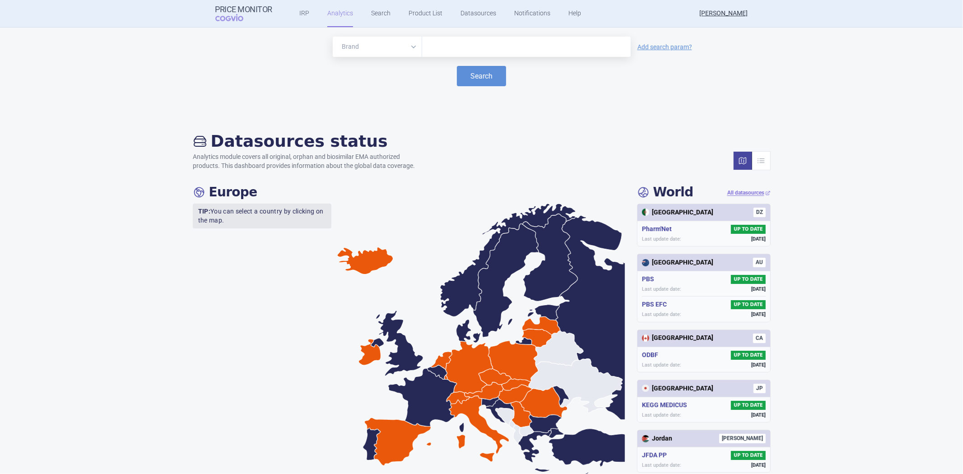
click at [305, 70] on div "Search" at bounding box center [481, 76] width 945 height 20
click at [639, 44] on div "Brand ATC/Active substance Therapeutic area Add search param?" at bounding box center [481, 47] width 945 height 20
click at [639, 44] on link "Add search param?" at bounding box center [664, 47] width 55 height 6
select select "atc"
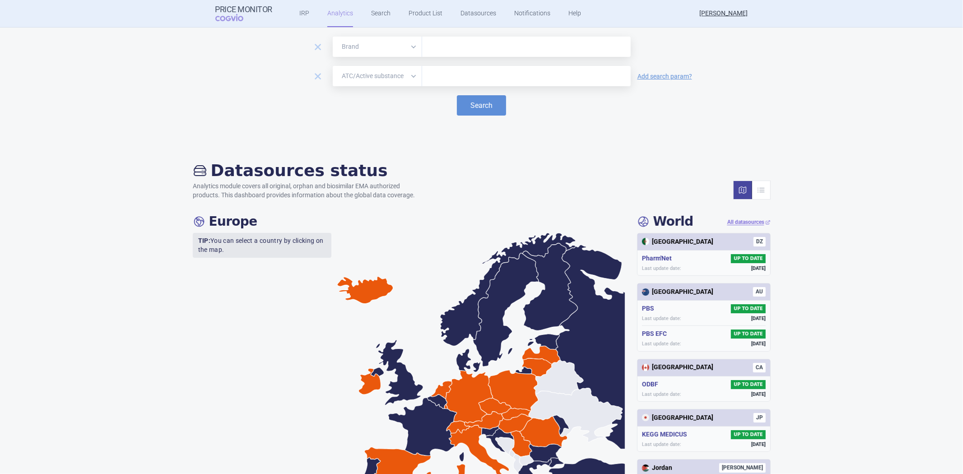
click at [671, 79] on link "Add search param?" at bounding box center [664, 76] width 55 height 6
select select "therapeutic-area"
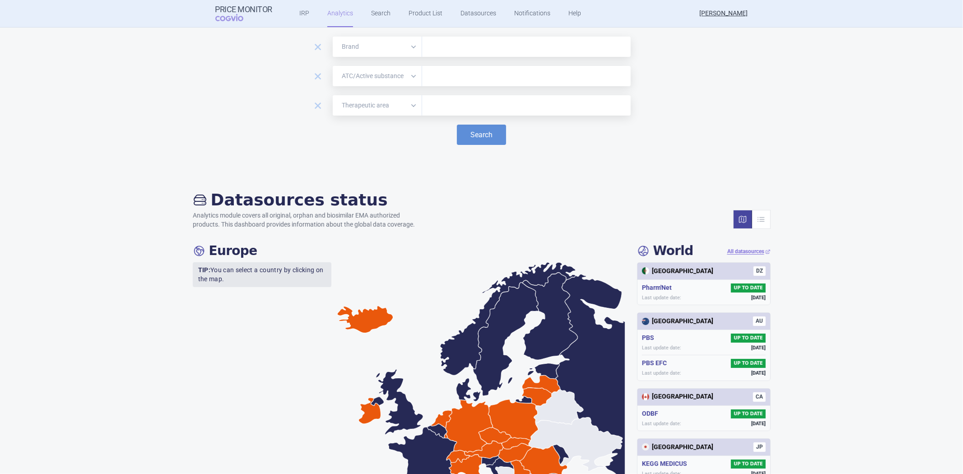
click at [399, 55] on select "Brand ATC/Active substance Therapeutic area" at bounding box center [377, 47] width 89 height 20
click at [666, 110] on div "remove Brand ATC/Active substance Therapeutic area" at bounding box center [481, 105] width 945 height 20
click at [376, 11] on link "Search" at bounding box center [380, 13] width 19 height 27
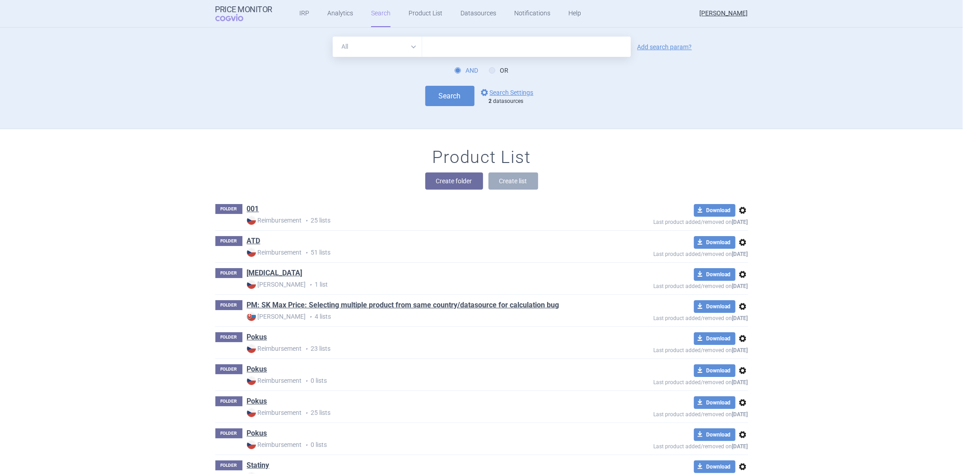
click at [445, 42] on input "text" at bounding box center [526, 47] width 209 height 20
type input "[MEDICAL_DATA]"
click at [442, 97] on button "Search" at bounding box center [449, 96] width 49 height 20
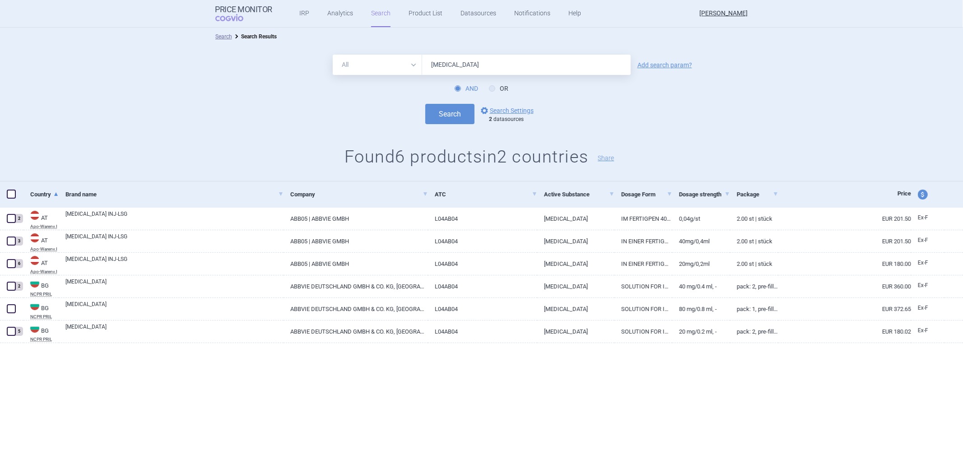
click at [456, 66] on input "[MEDICAL_DATA]" at bounding box center [526, 65] width 209 height 20
click at [443, 123] on button "Search" at bounding box center [449, 114] width 49 height 20
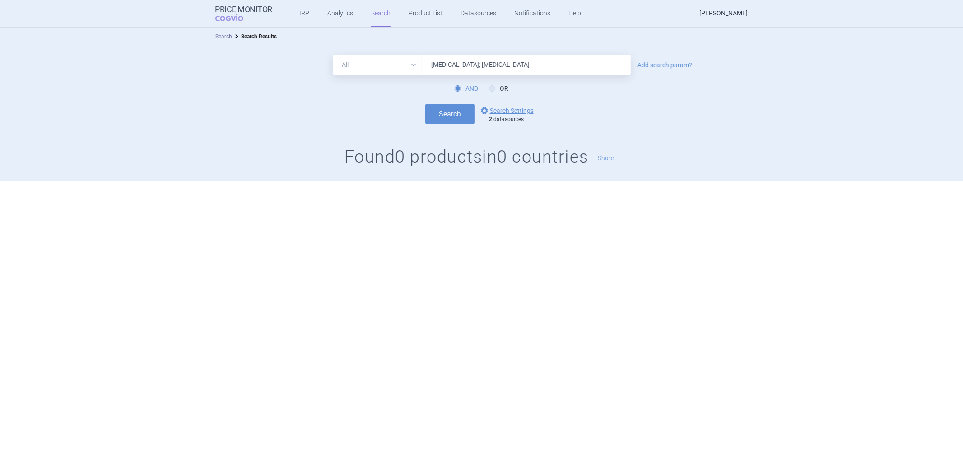
click at [473, 68] on input "humira; humalog" at bounding box center [526, 65] width 209 height 20
click at [440, 61] on input "humira; humalog" at bounding box center [526, 65] width 209 height 20
click at [448, 121] on button "Search" at bounding box center [449, 114] width 49 height 20
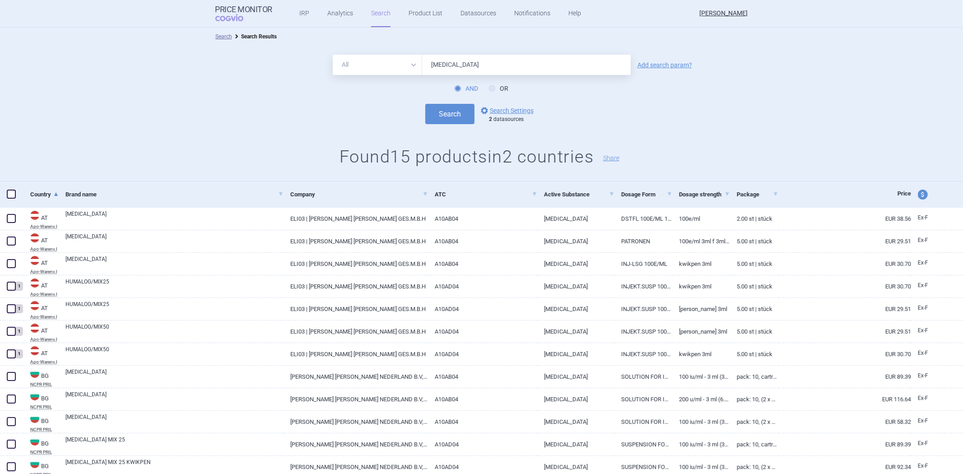
click at [426, 69] on input "humalog" at bounding box center [526, 65] width 209 height 20
click at [447, 118] on button "Search" at bounding box center [449, 114] width 49 height 20
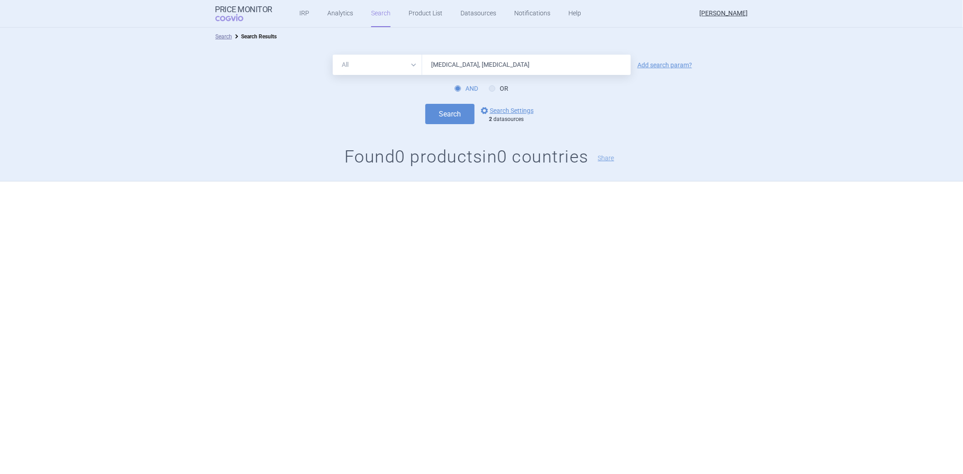
click at [461, 68] on input "humira, humalog" at bounding box center [526, 65] width 209 height 20
click at [425, 104] on button "Search" at bounding box center [449, 114] width 49 height 20
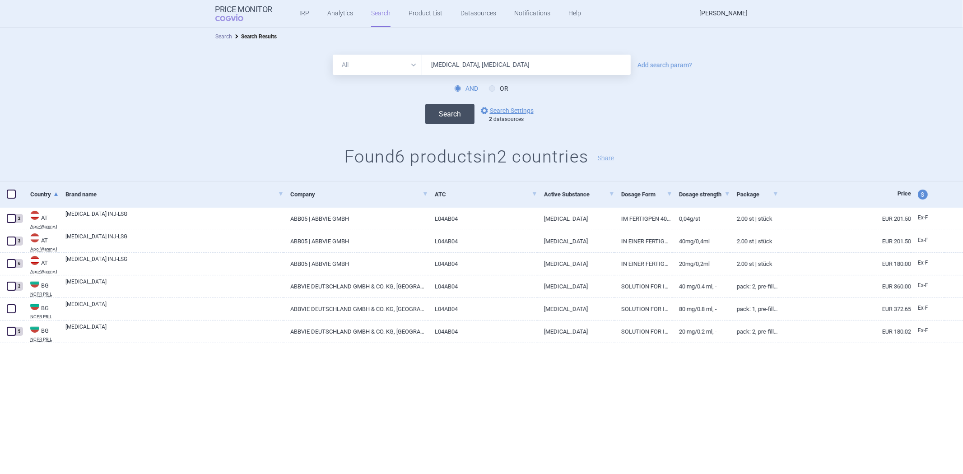
type input "humira, humalog"
click at [459, 121] on button "Search" at bounding box center [449, 114] width 49 height 20
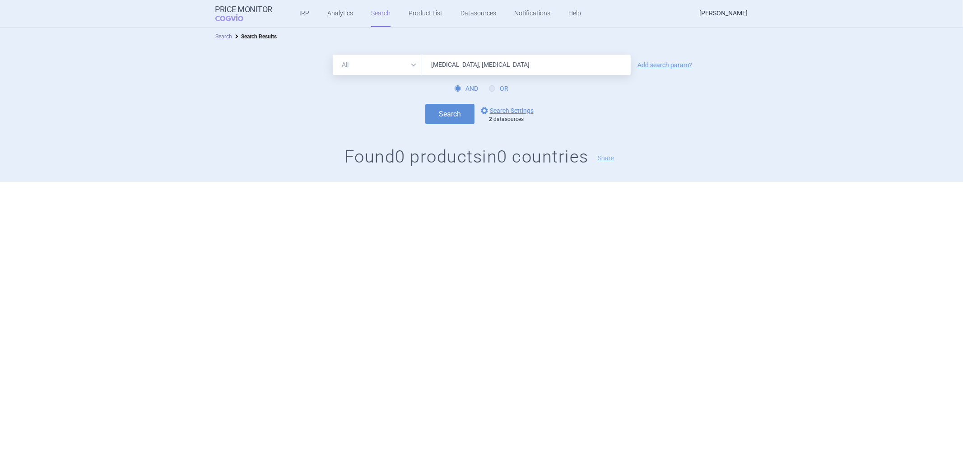
click at [505, 88] on label "OR" at bounding box center [498, 88] width 19 height 9
click at [498, 88] on input "OR" at bounding box center [493, 88] width 9 height 9
radio input "true"
click at [467, 113] on button "Search" at bounding box center [449, 114] width 49 height 20
click at [493, 111] on link "options Search Settings" at bounding box center [506, 110] width 55 height 11
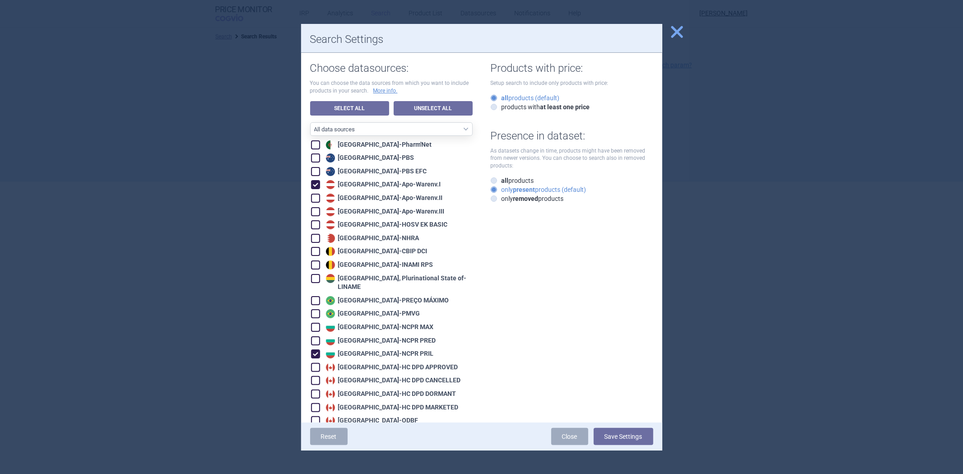
drag, startPoint x: 672, startPoint y: 30, endPoint x: 625, endPoint y: 39, distance: 47.4
click at [672, 27] on span "close" at bounding box center [677, 32] width 16 height 16
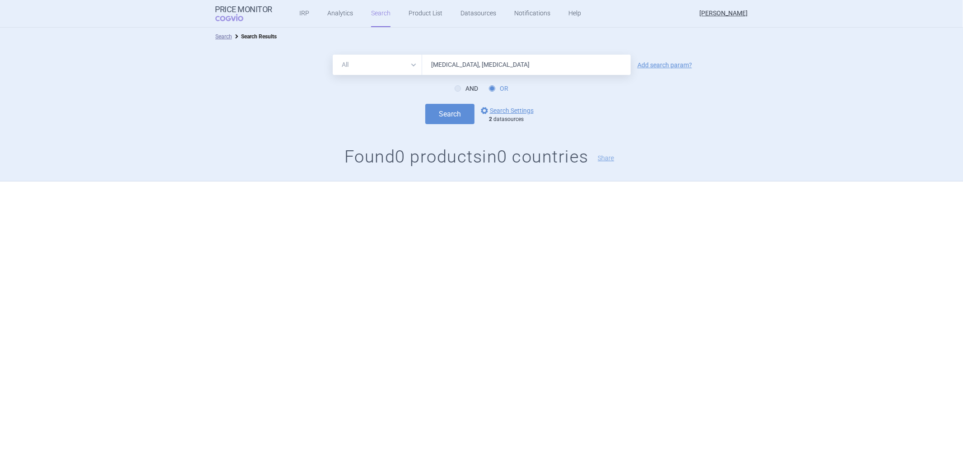
click at [451, 65] on input "humira, humalog" at bounding box center [526, 65] width 209 height 20
type input "humira; humalog"
click at [408, 61] on select "All Brand Name ATC Company Active Substance Country Newer than" at bounding box center [377, 65] width 89 height 20
select select "brandName"
click at [333, 55] on select "All Brand Name ATC Company Active Substance Country Newer than" at bounding box center [377, 65] width 89 height 20
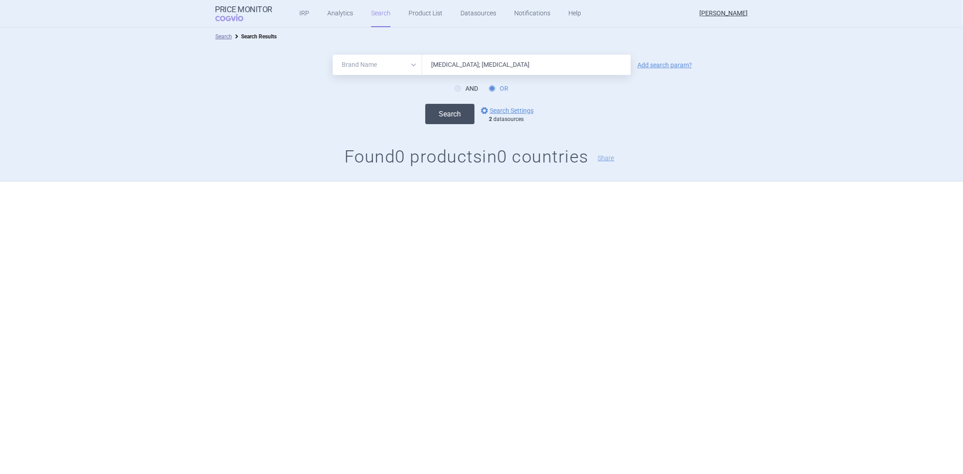
click at [439, 119] on button "Search" at bounding box center [449, 114] width 49 height 20
click at [452, 66] on input "humira; humalog" at bounding box center [526, 65] width 209 height 20
click at [454, 65] on input "humira; humalog" at bounding box center [526, 65] width 209 height 20
click at [449, 100] on form "All Brand Name ATC Company Active Substance Country Newer than humira; ;humalog…" at bounding box center [481, 90] width 963 height 70
click at [445, 113] on button "Search" at bounding box center [449, 114] width 49 height 20
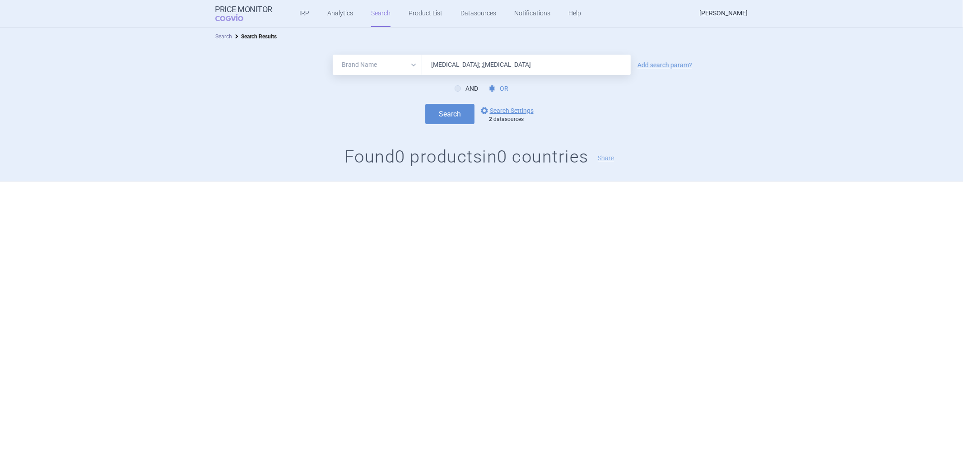
click at [453, 68] on input "humira; ;humalog" at bounding box center [526, 65] width 209 height 20
click at [388, 99] on form "All Brand Name ATC Company Active Substance Country Newer than humira; ;humalog…" at bounding box center [481, 90] width 963 height 70
click at [454, 66] on input "humira; ;humalog" at bounding box center [526, 65] width 209 height 20
drag, startPoint x: 456, startPoint y: 64, endPoint x: 450, endPoint y: 65, distance: 6.5
click at [450, 65] on input "humira; ;humalog" at bounding box center [526, 65] width 209 height 20
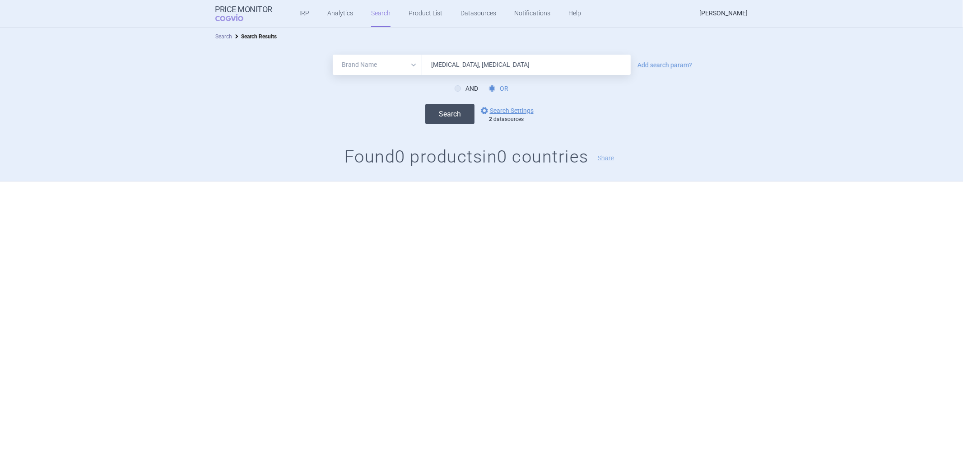
click at [443, 120] on button "Search" at bounding box center [449, 114] width 49 height 20
click at [452, 66] on input "humira, humalog" at bounding box center [526, 65] width 209 height 20
click at [453, 65] on input "humira, humalog" at bounding box center [526, 65] width 209 height 20
type input "humira;humalog"
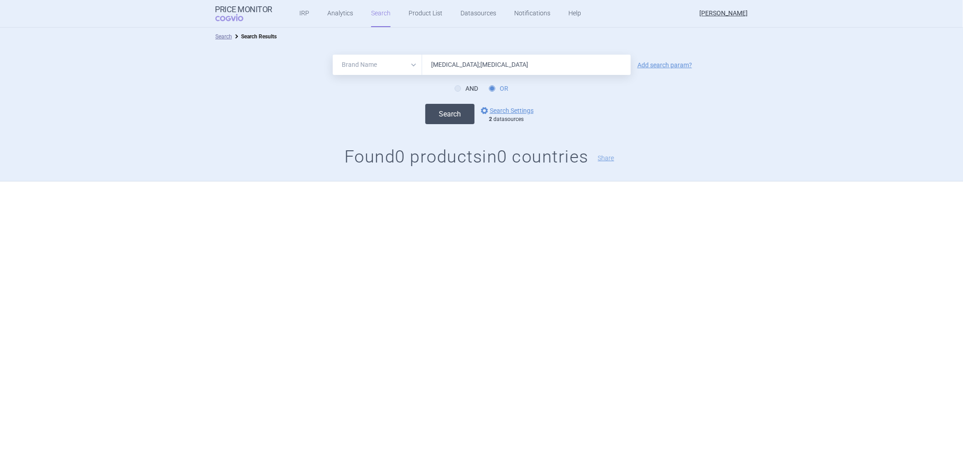
click at [454, 111] on button "Search" at bounding box center [449, 114] width 49 height 20
click at [342, 8] on link "Analytics" at bounding box center [340, 13] width 26 height 27
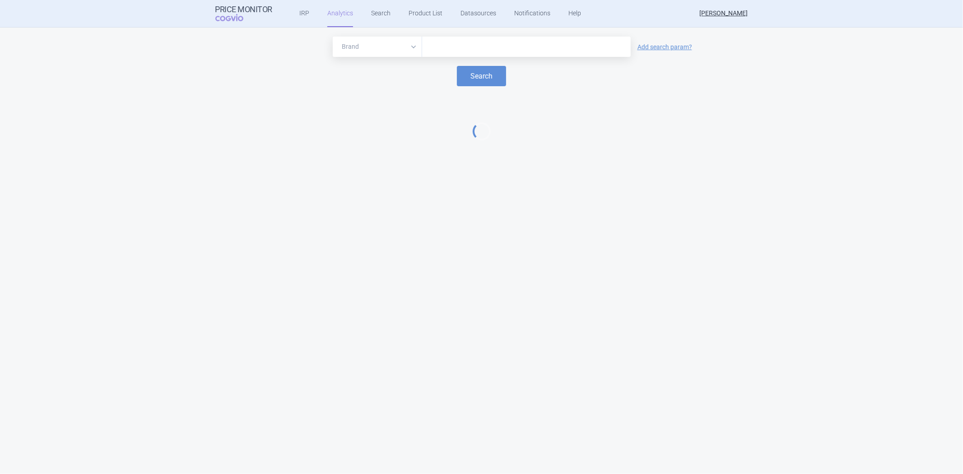
click at [410, 61] on form "Brand ATC/Active substance Therapeutic area Add search param? Search" at bounding box center [481, 62] width 945 height 50
click at [412, 54] on select "Brand ATC/Active substance Therapeutic area" at bounding box center [377, 47] width 89 height 20
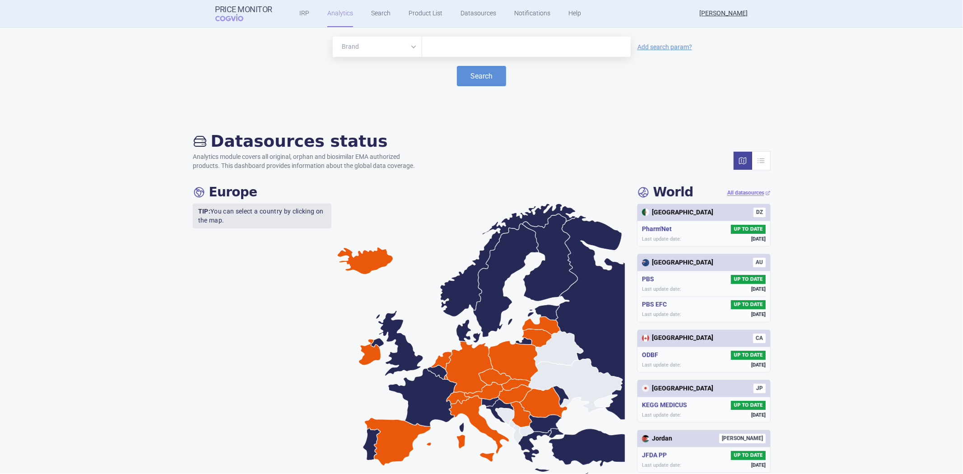
click at [453, 53] on div at bounding box center [526, 47] width 209 height 20
type input "[MEDICAL_DATA]"
click at [473, 77] on button "Search" at bounding box center [481, 76] width 49 height 20
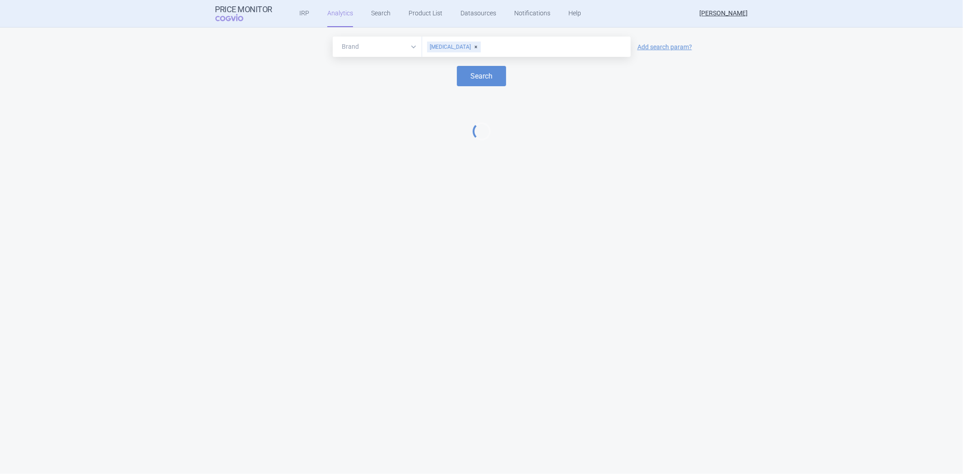
select select "EUR"
